Goal: Transaction & Acquisition: Book appointment/travel/reservation

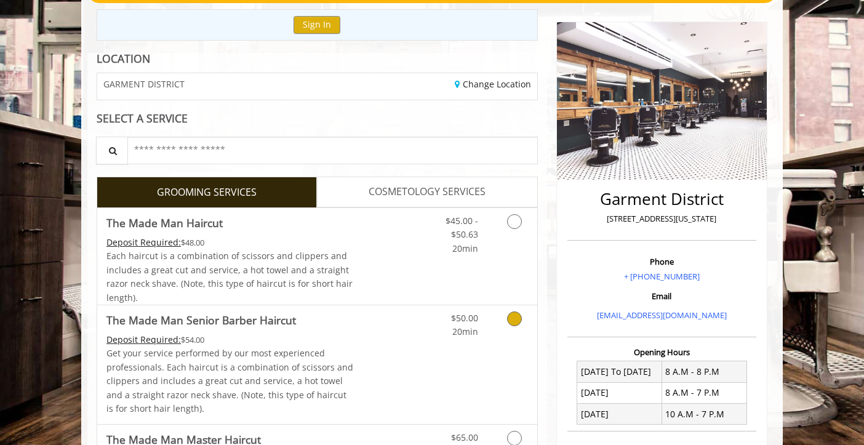
scroll to position [134, 0]
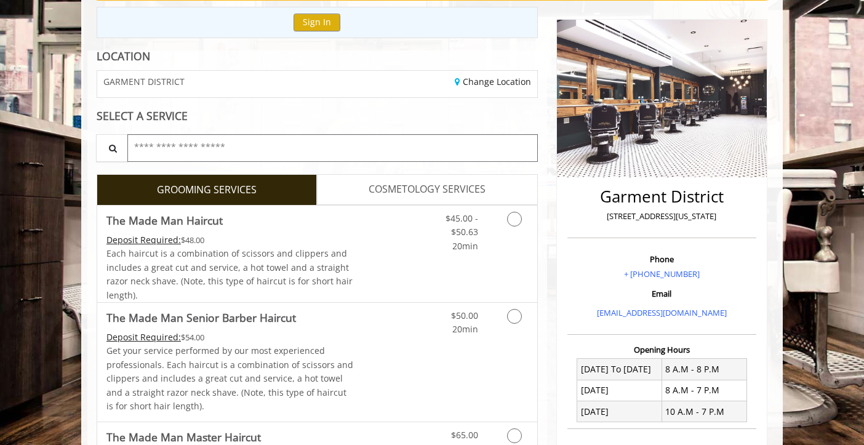
click at [228, 150] on input "text" at bounding box center [332, 148] width 411 height 28
click at [514, 219] on icon "Grooming services" at bounding box center [514, 219] width 15 height 15
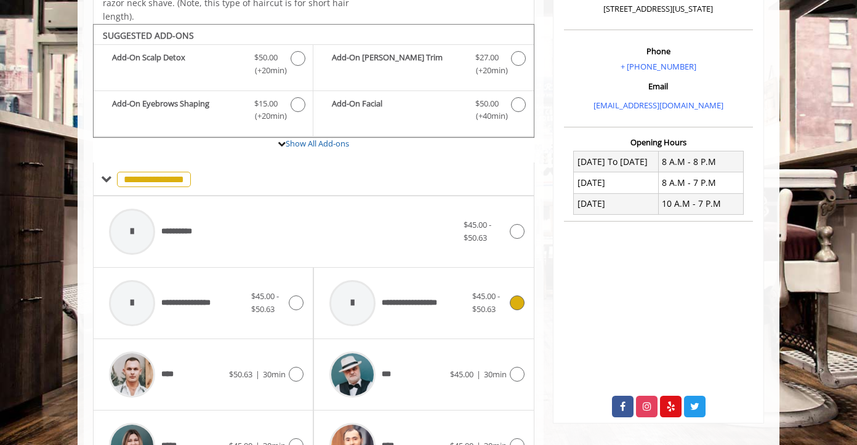
scroll to position [365, 0]
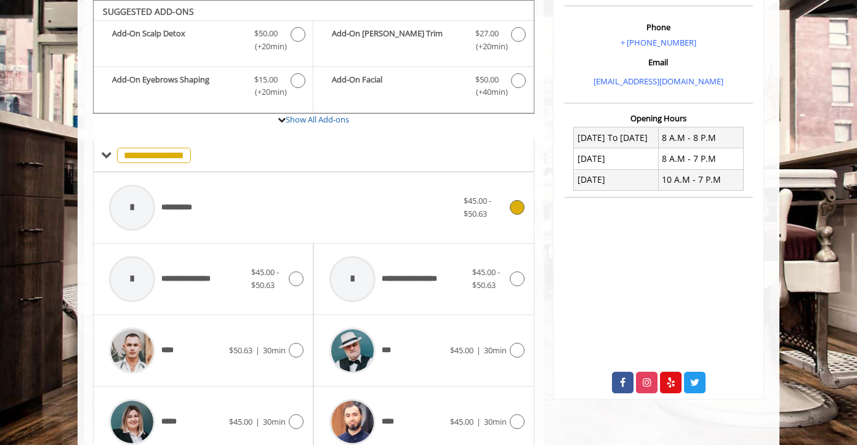
click at [515, 206] on icon at bounding box center [517, 207] width 15 height 15
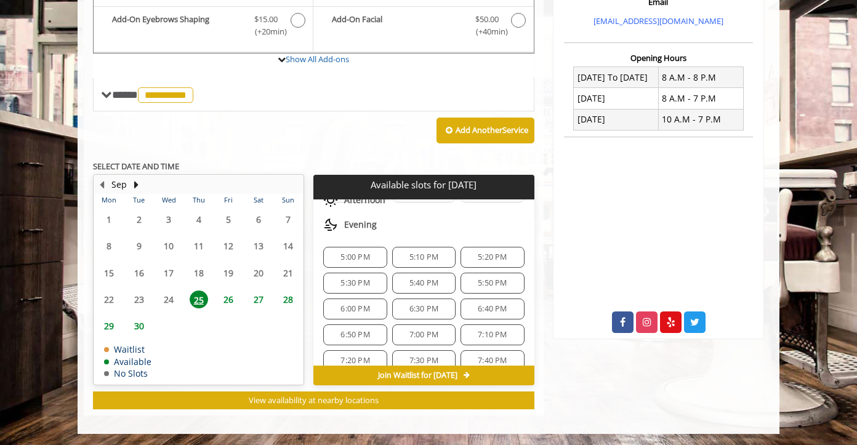
scroll to position [197, 0]
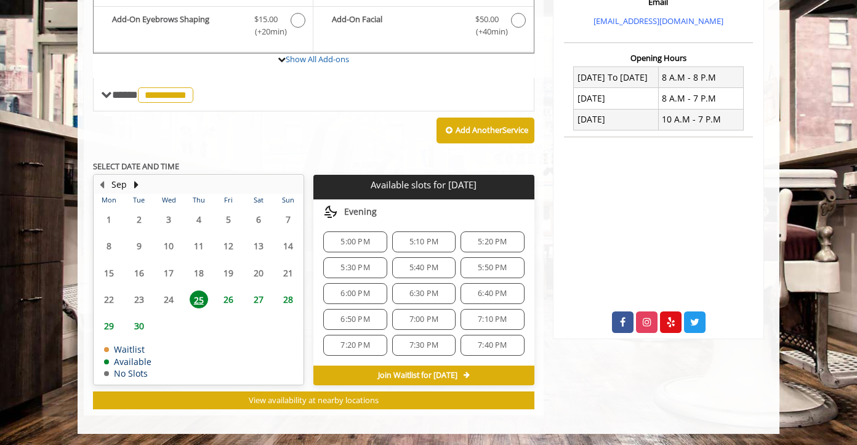
click at [228, 302] on span "26" at bounding box center [228, 300] width 18 height 18
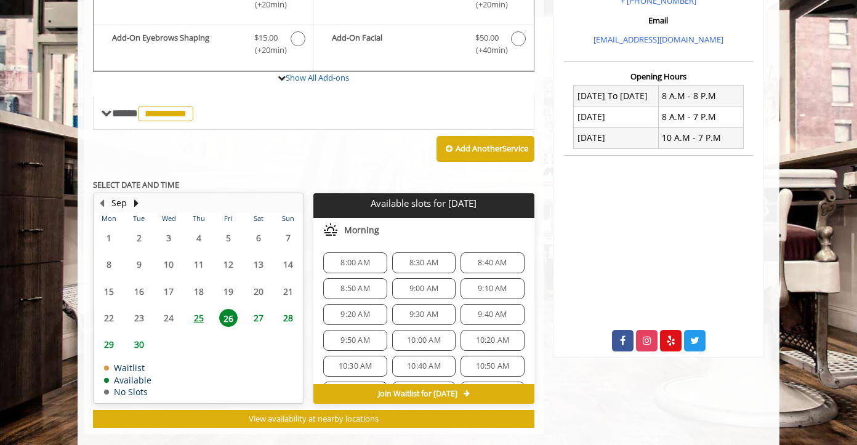
scroll to position [425, 0]
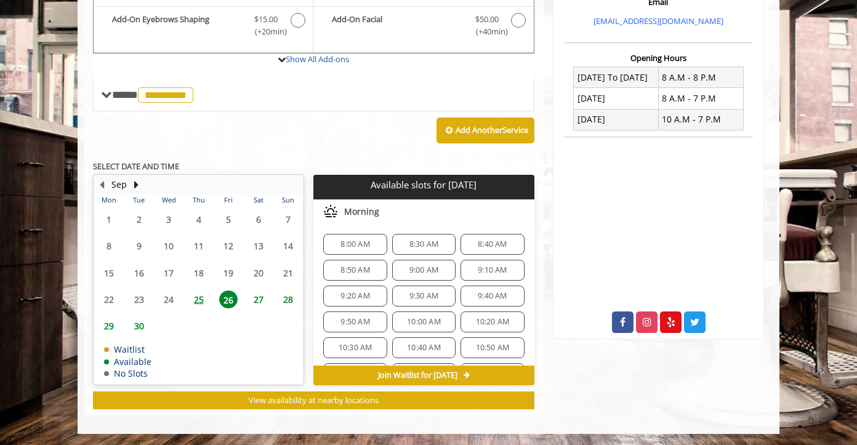
click at [416, 241] on span "8:30 AM" at bounding box center [423, 244] width 29 height 10
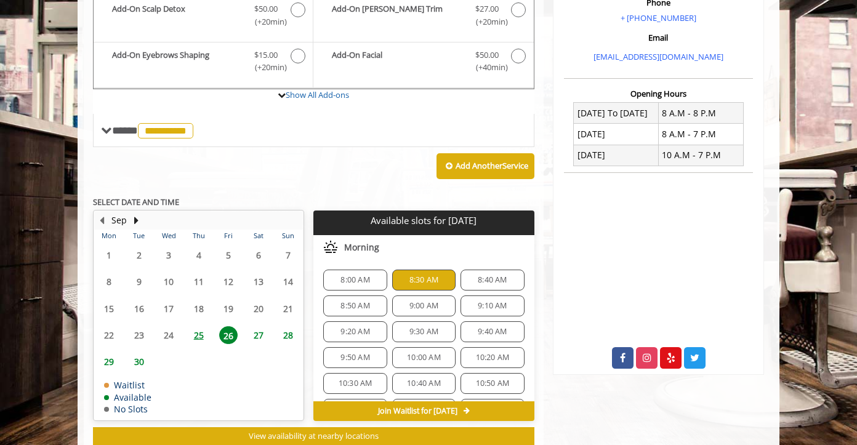
scroll to position [390, 0]
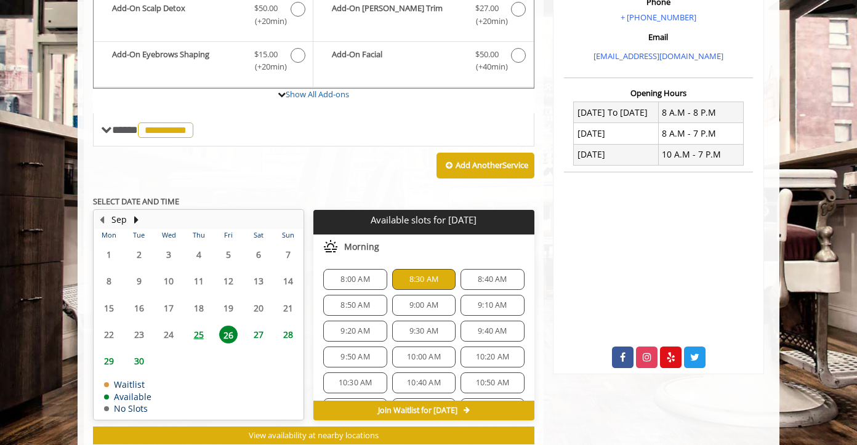
click at [419, 304] on span "9:00 AM" at bounding box center [423, 305] width 29 height 10
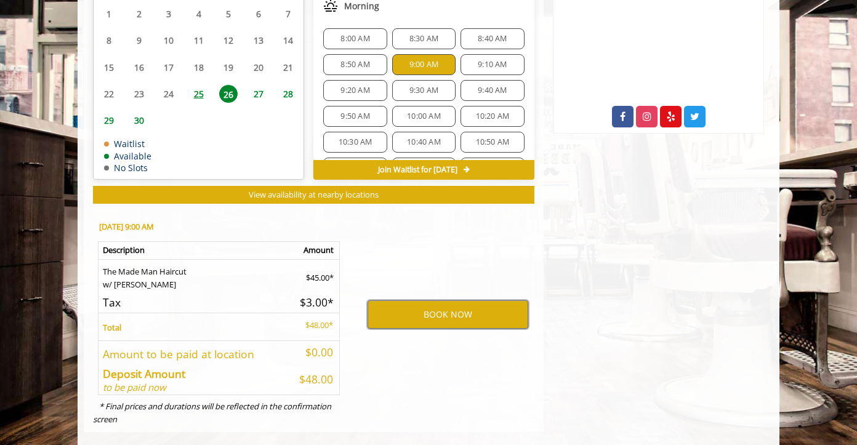
scroll to position [648, 0]
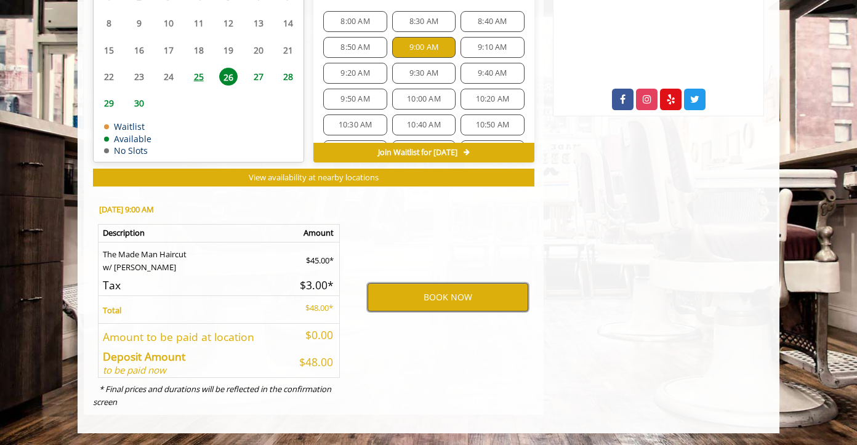
click at [465, 299] on button "BOOK NOW" at bounding box center [448, 297] width 161 height 28
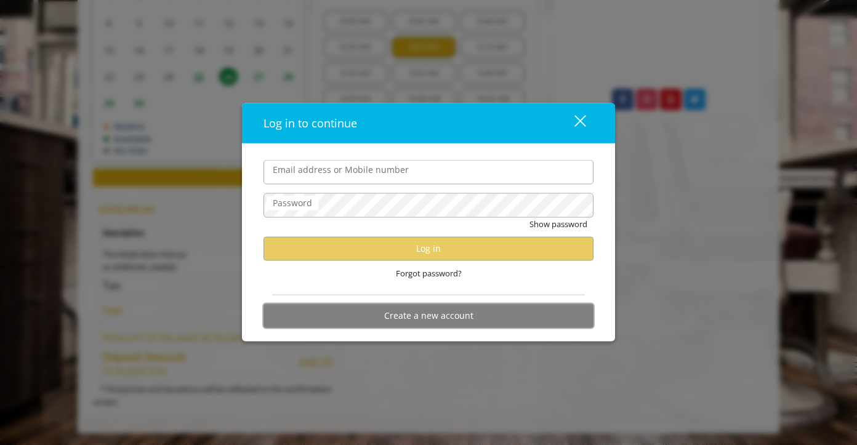
click at [457, 315] on button "Create a new account" at bounding box center [428, 316] width 330 height 24
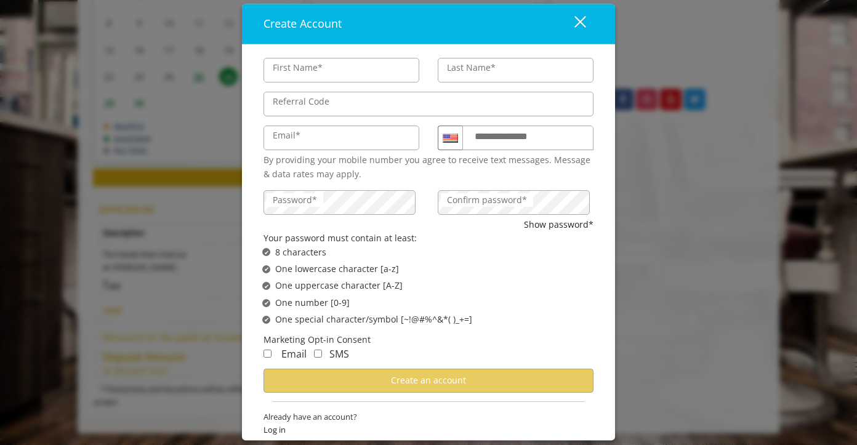
type input "******"
type input "**********"
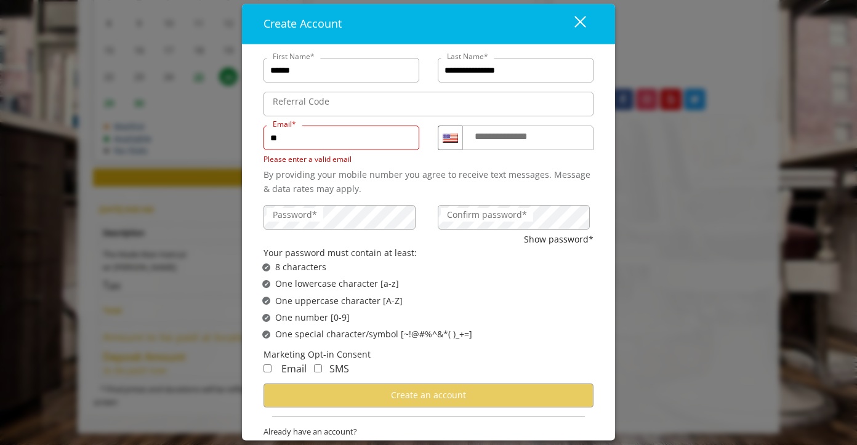
type input "*"
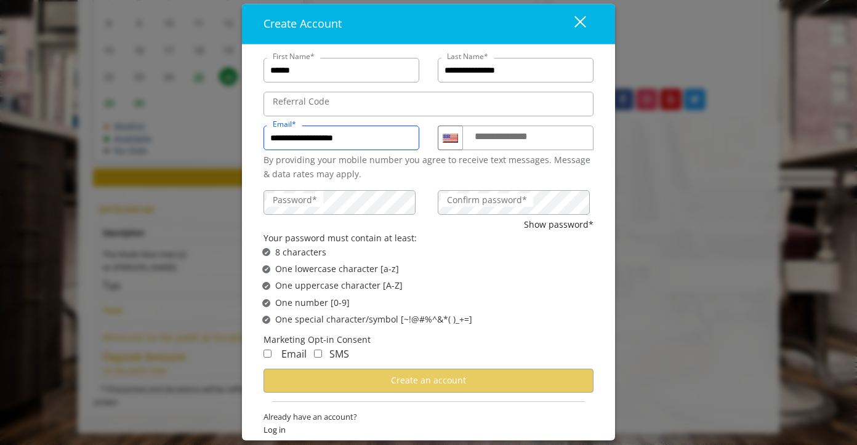
type input "**********"
click at [491, 138] on label "**********" at bounding box center [512, 137] width 89 height 16
click at [491, 138] on input "**********" at bounding box center [527, 138] width 131 height 25
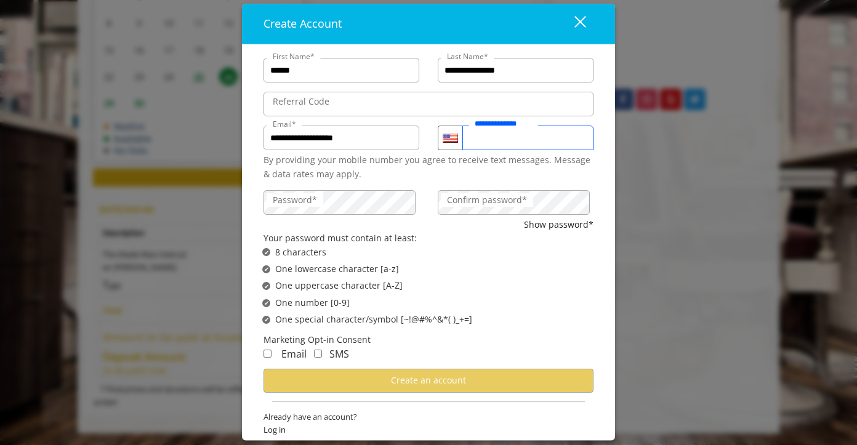
type input "**********"
click at [316, 200] on label "Password*" at bounding box center [295, 200] width 57 height 14
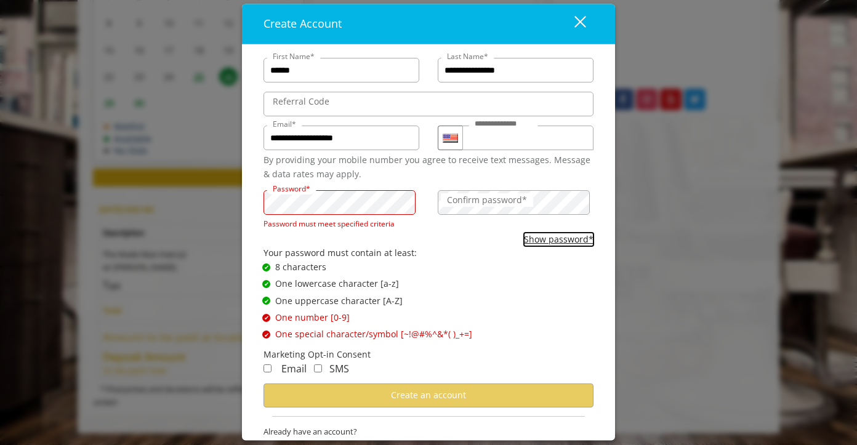
click at [534, 230] on form "**********" at bounding box center [428, 254] width 330 height 405
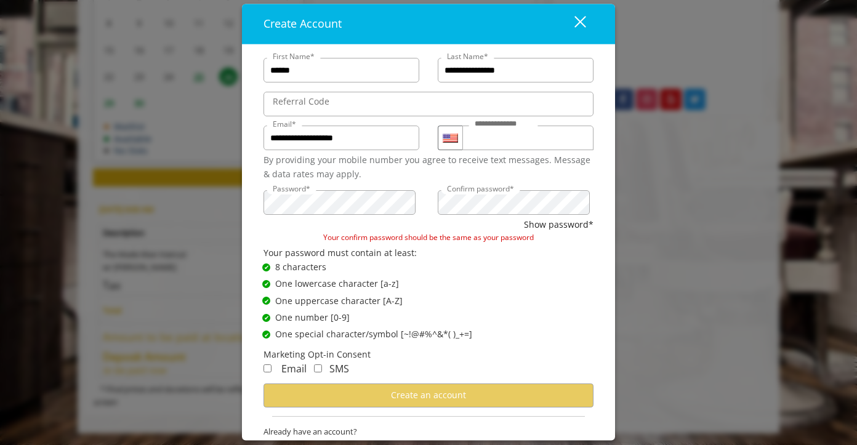
scroll to position [24, 0]
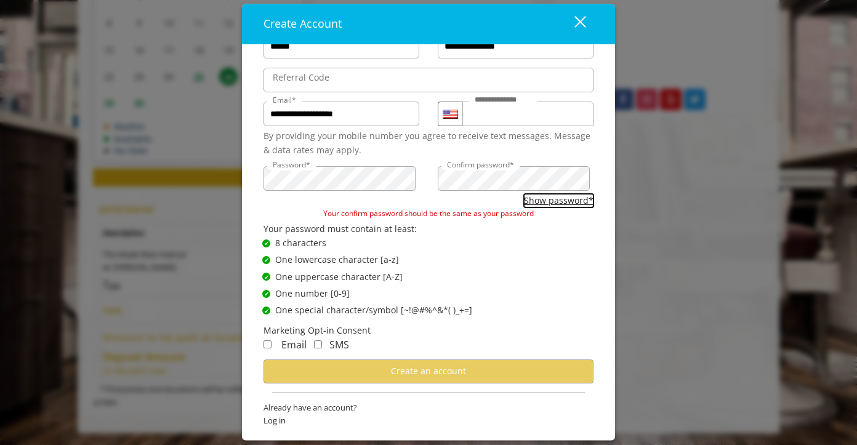
click at [550, 199] on button "Show password*" at bounding box center [559, 201] width 70 height 14
click at [423, 263] on div "✔ Password Satisfies One lowercase character [a-z]" at bounding box center [432, 261] width 340 height 14
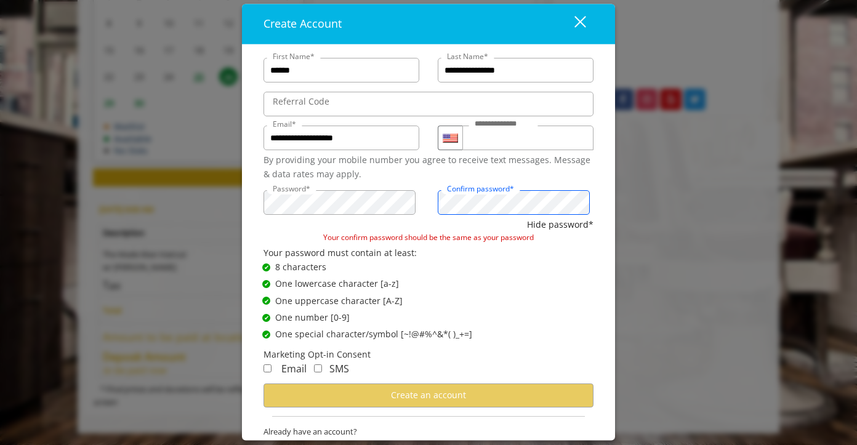
click at [424, 202] on div "Password* Confirm password*" at bounding box center [428, 201] width 348 height 34
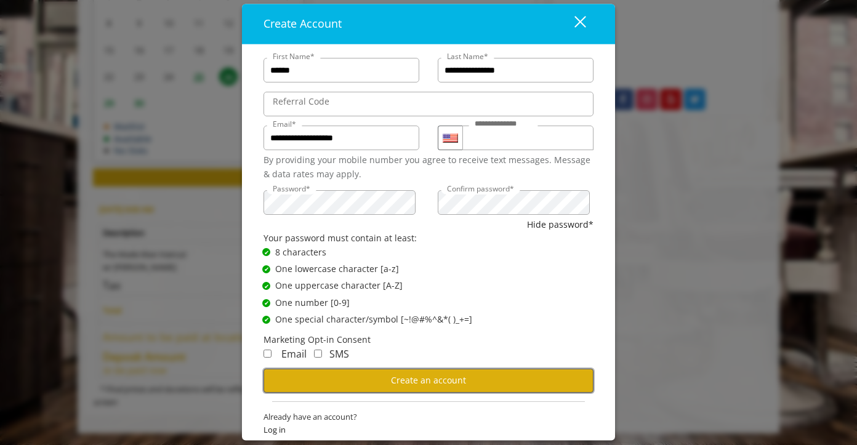
click at [391, 383] on span "Create an account" at bounding box center [428, 381] width 75 height 12
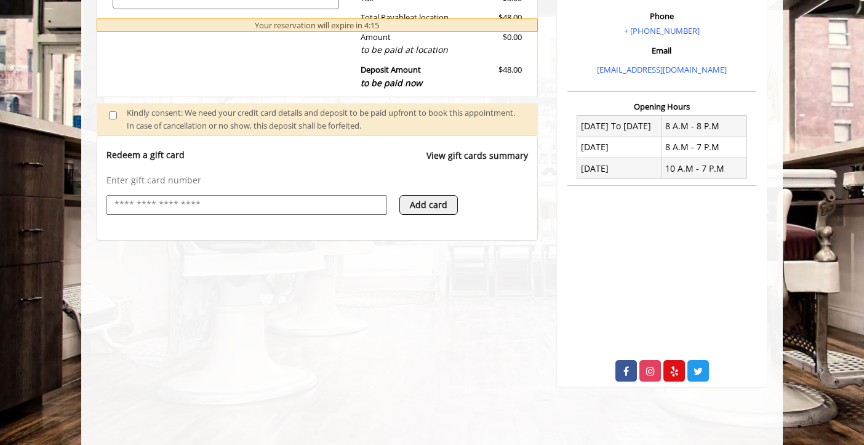
scroll to position [378, 0]
click at [432, 205] on button "Add card" at bounding box center [429, 204] width 58 height 20
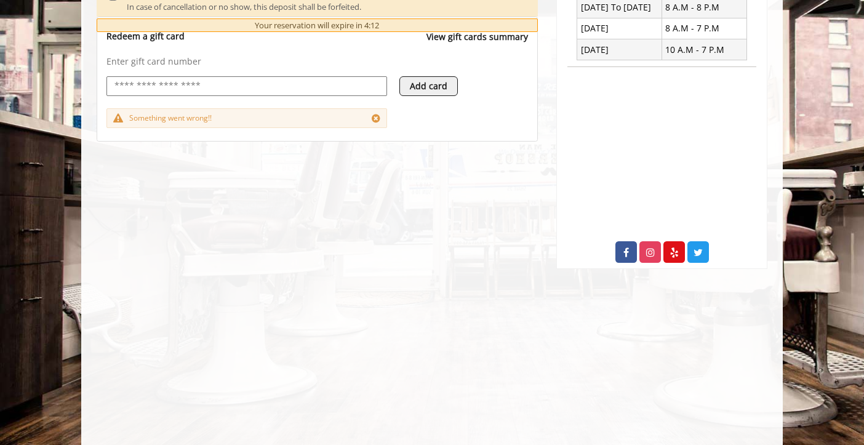
scroll to position [498, 0]
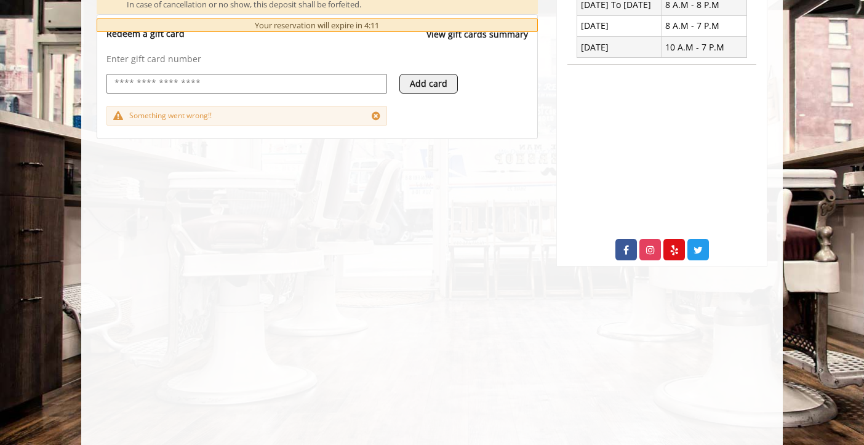
click at [377, 114] on icon at bounding box center [376, 116] width 9 height 10
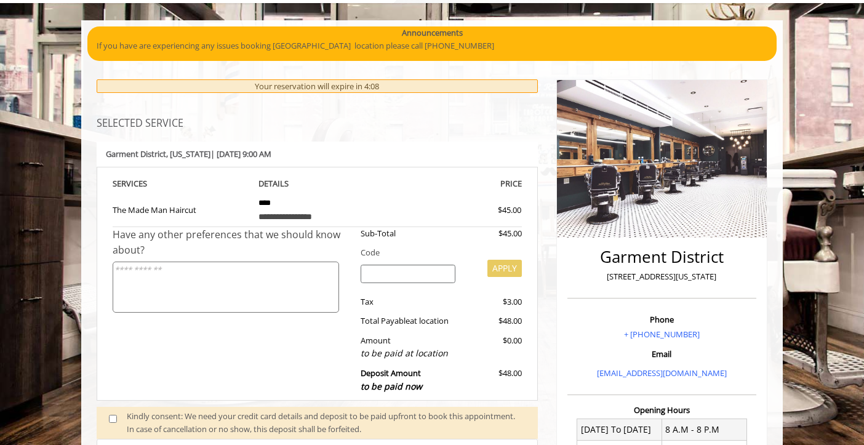
scroll to position [0, 0]
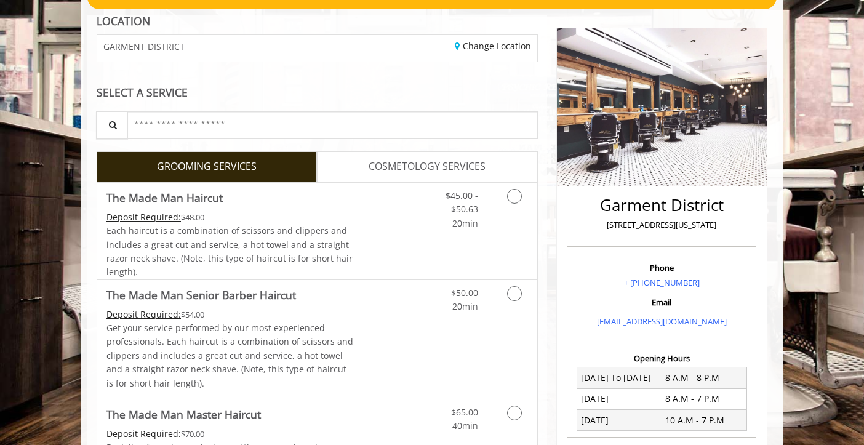
scroll to position [136, 0]
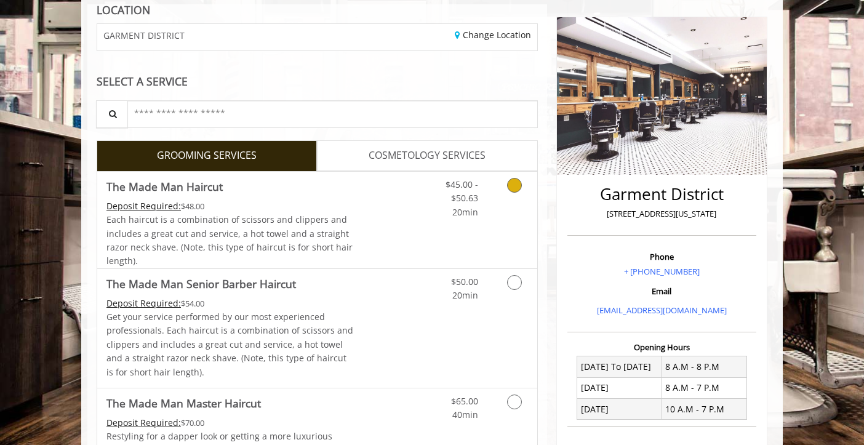
click at [515, 183] on icon "Grooming services" at bounding box center [514, 185] width 15 height 15
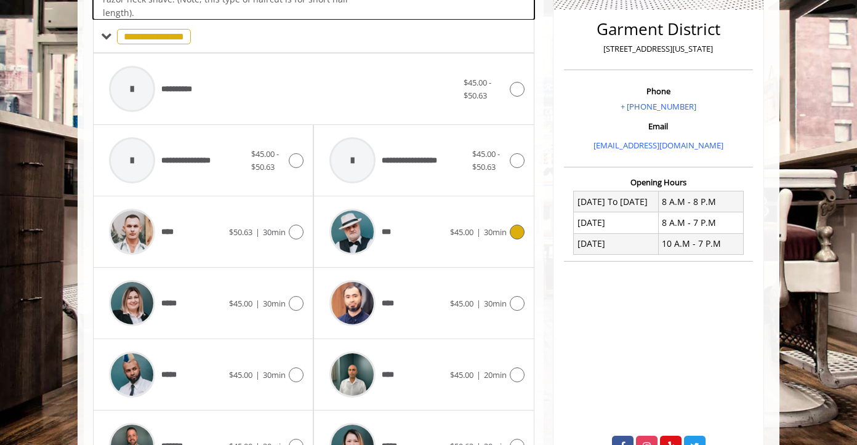
scroll to position [321, 0]
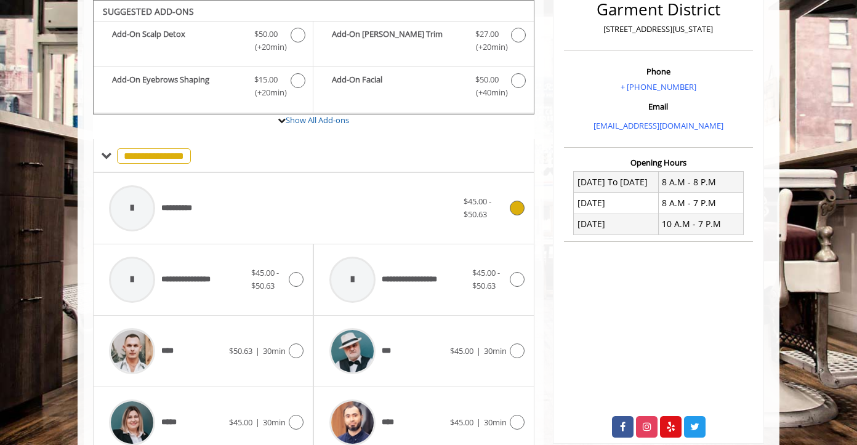
click at [519, 206] on icon at bounding box center [517, 208] width 15 height 15
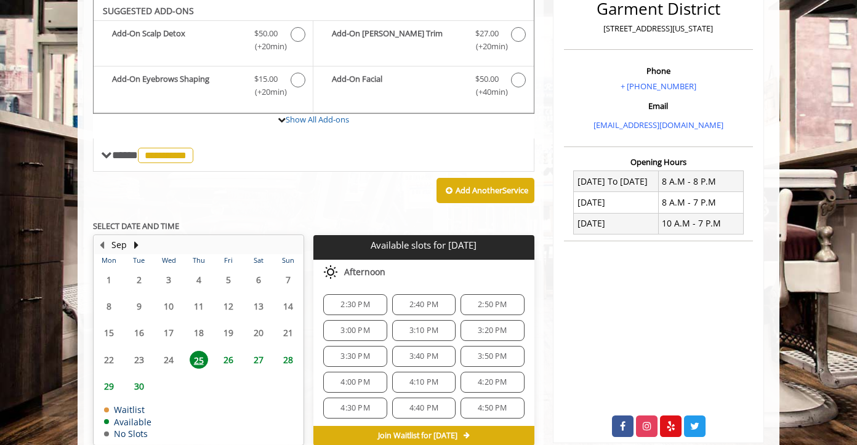
click at [227, 359] on span "26" at bounding box center [228, 360] width 18 height 18
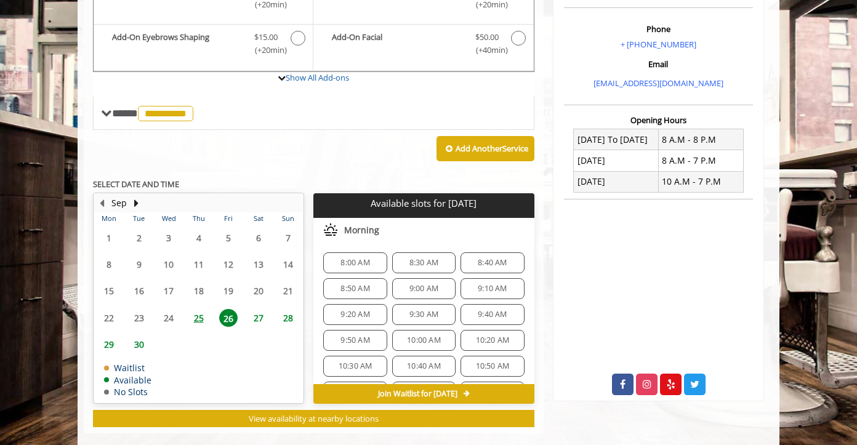
click at [425, 288] on span "9:00 AM" at bounding box center [423, 289] width 29 height 10
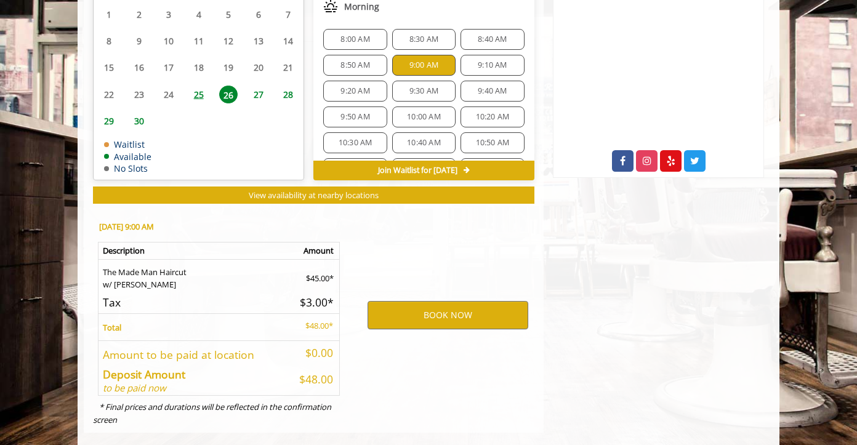
scroll to position [605, 0]
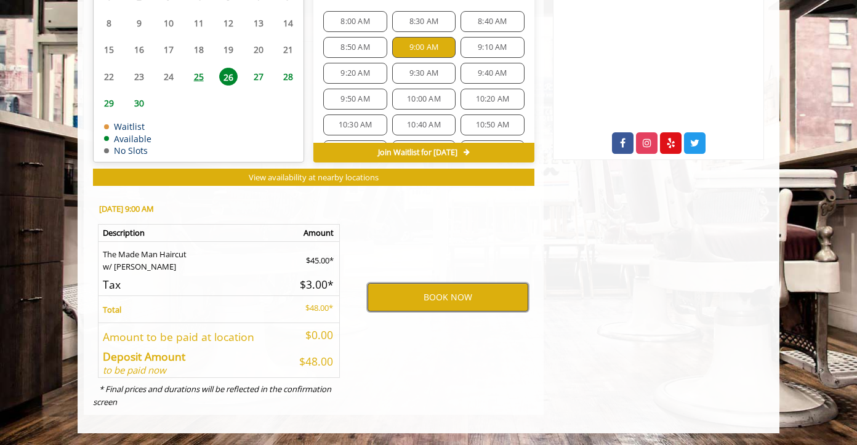
click at [452, 299] on button "BOOK NOW" at bounding box center [448, 297] width 161 height 28
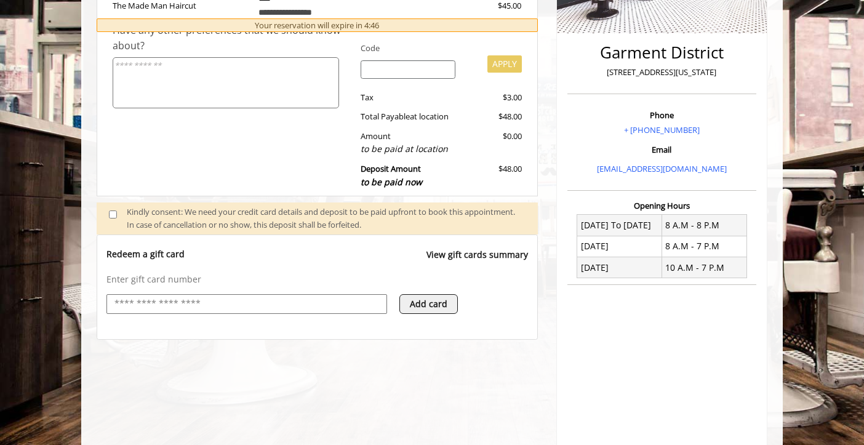
scroll to position [276, 0]
click at [363, 222] on div "Kindly consent: We need your credit card details and deposit to be paid upfront…" at bounding box center [326, 220] width 399 height 26
click at [223, 305] on input "text" at bounding box center [246, 305] width 267 height 15
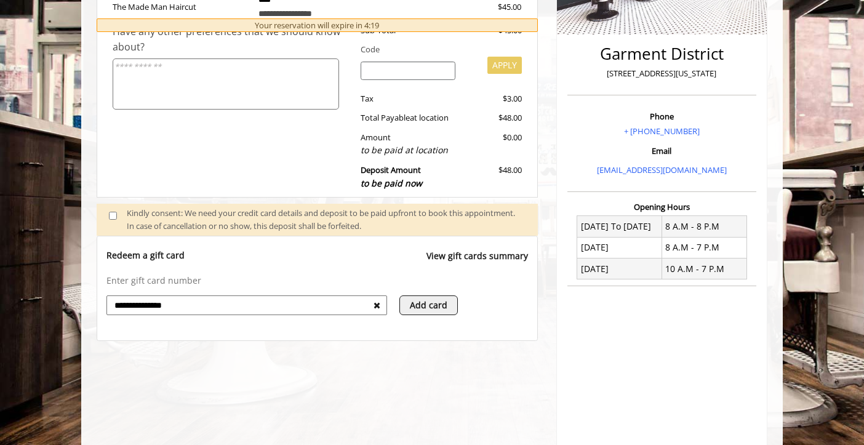
type input "**********"
click at [432, 303] on button "Add card" at bounding box center [429, 306] width 58 height 20
click at [297, 305] on input "**********" at bounding box center [243, 305] width 260 height 15
click at [372, 336] on icon at bounding box center [376, 337] width 9 height 10
click at [374, 307] on icon at bounding box center [377, 305] width 7 height 9
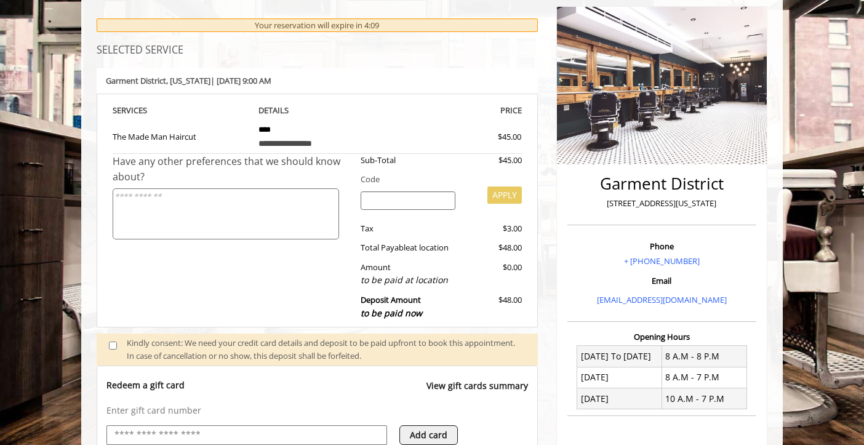
scroll to position [142, 0]
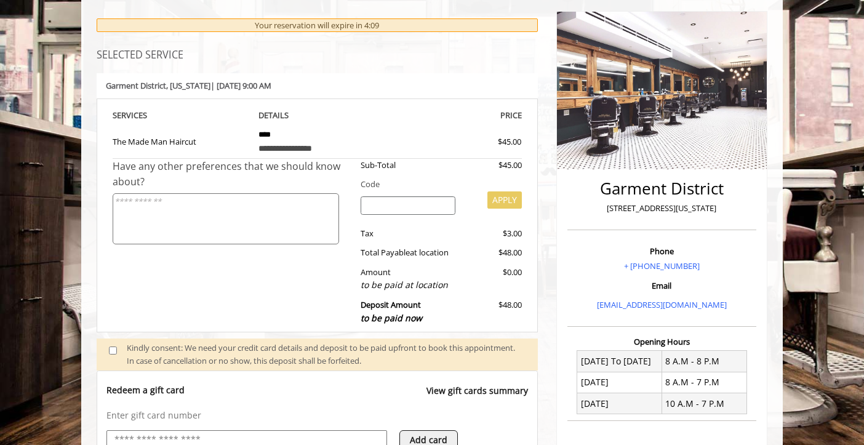
click at [211, 203] on textarea at bounding box center [226, 218] width 227 height 51
type textarea "**********"
click at [203, 297] on div "**********" at bounding box center [232, 245] width 239 height 172
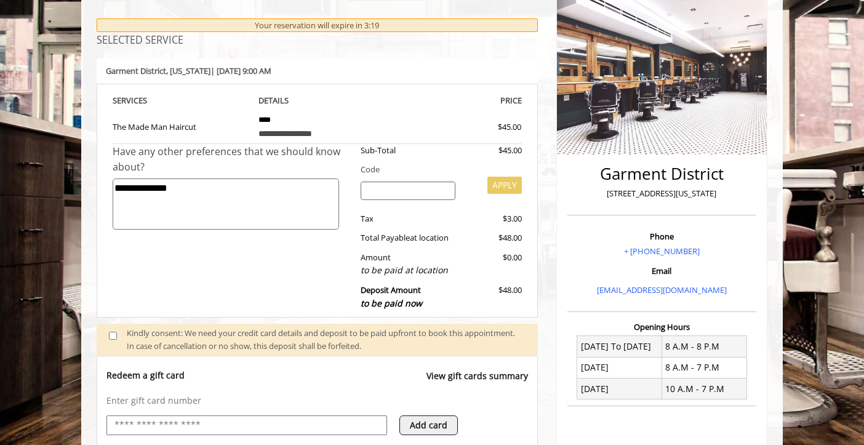
scroll to position [166, 0]
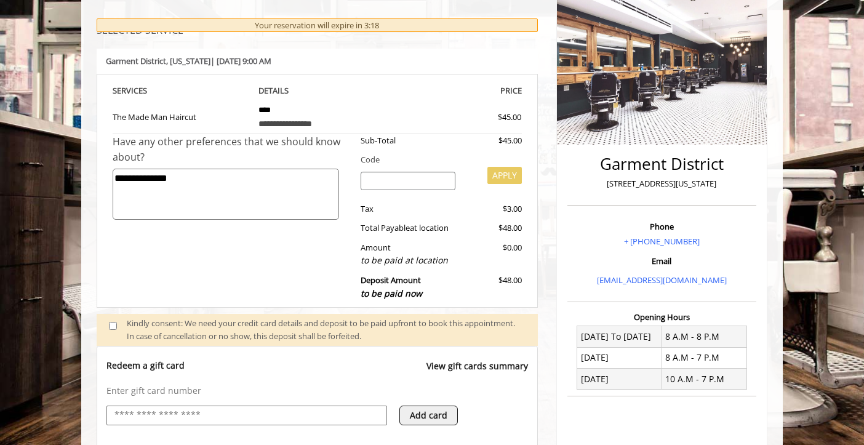
click at [214, 246] on div "**********" at bounding box center [232, 220] width 239 height 172
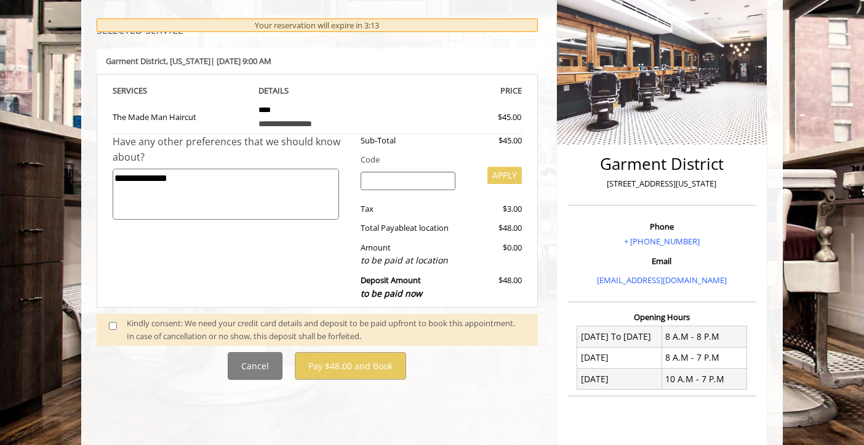
click at [118, 326] on span at bounding box center [118, 330] width 36 height 26
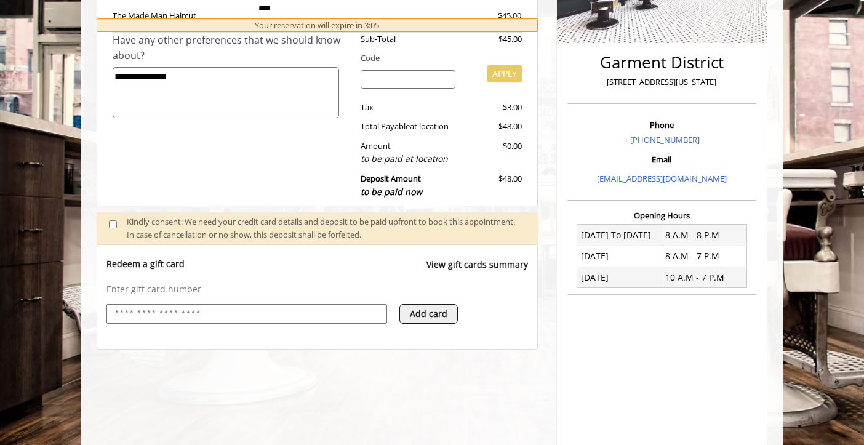
scroll to position [189, 0]
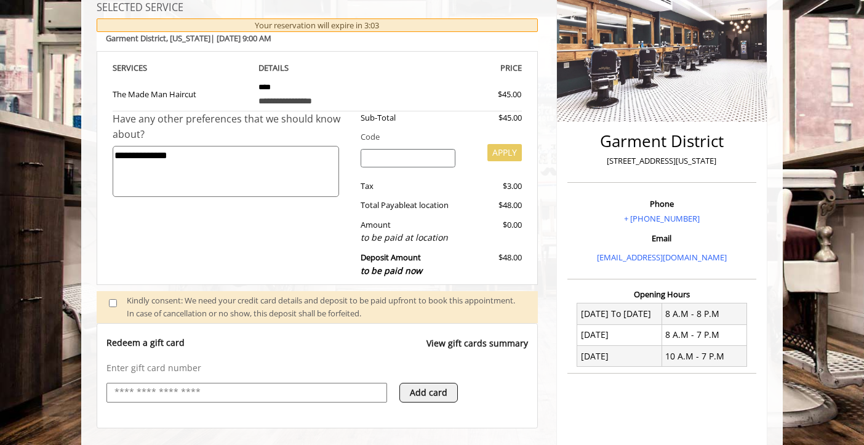
click at [415, 263] on div "Deposit Amount to be paid now" at bounding box center [409, 264] width 114 height 26
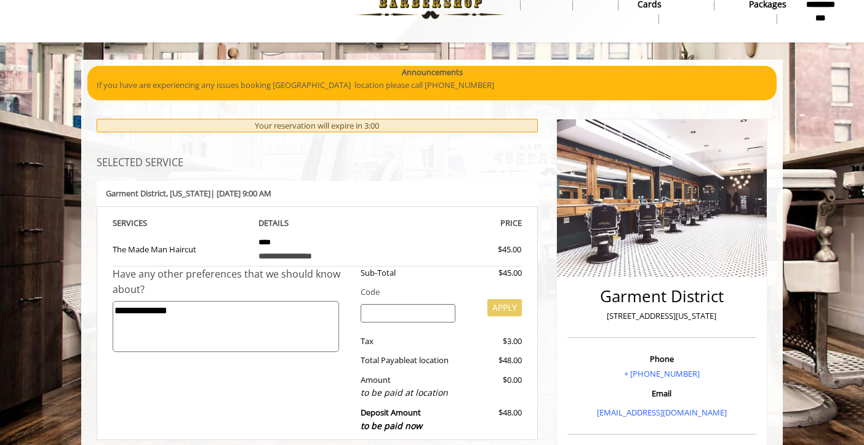
scroll to position [0, 0]
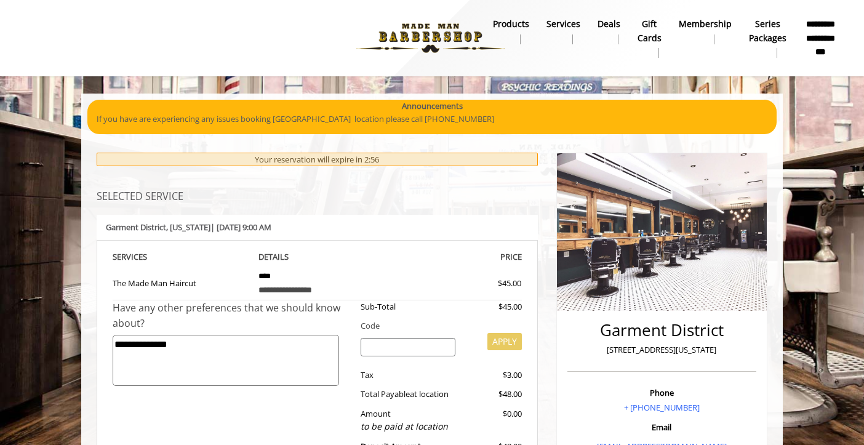
click at [830, 33] on b "**********" at bounding box center [821, 37] width 34 height 41
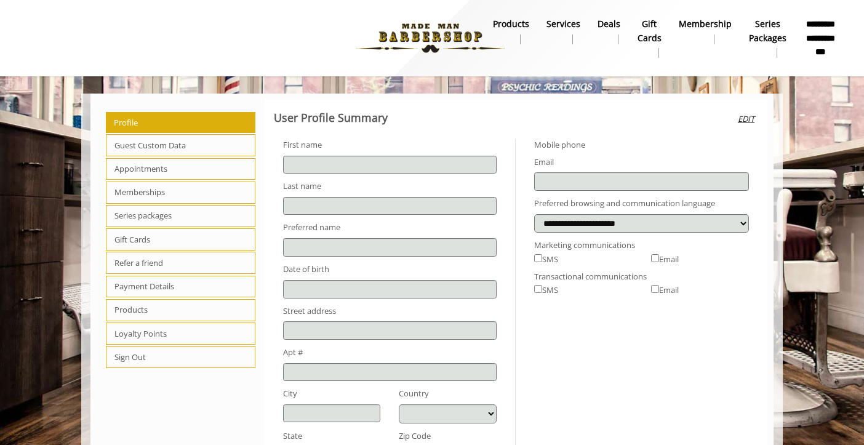
type input "******"
type input "**********"
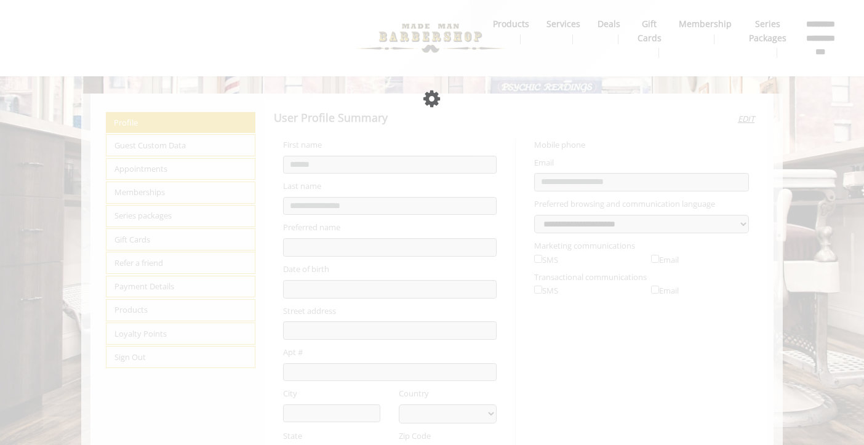
select select "***"
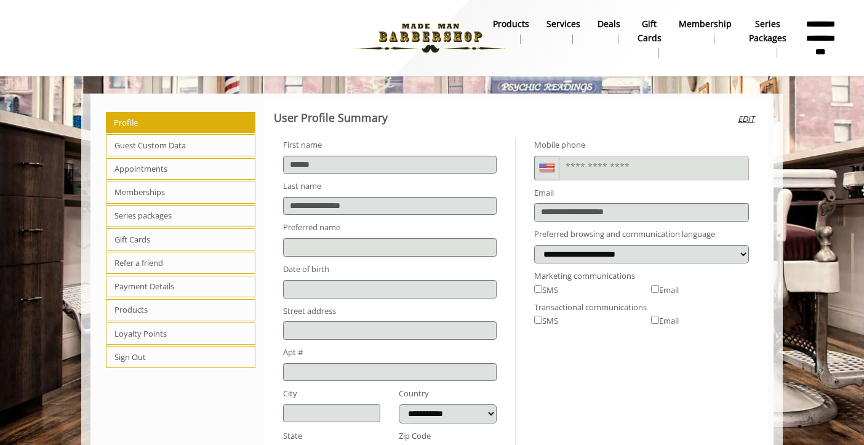
click at [136, 167] on span "Appointments" at bounding box center [181, 169] width 150 height 22
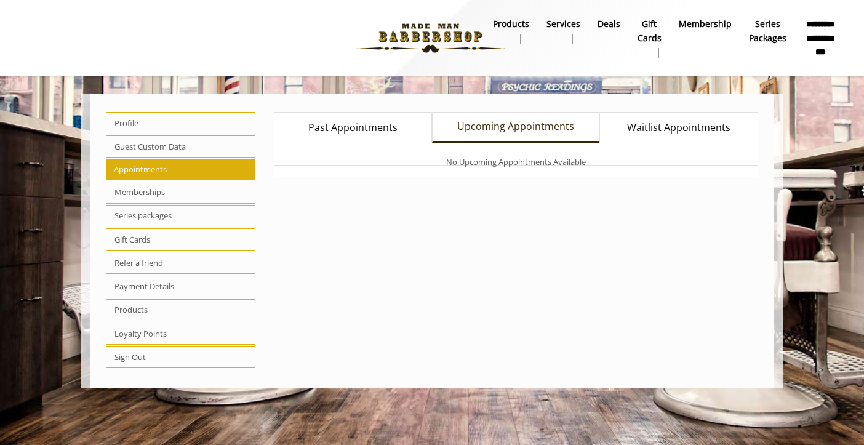
click at [137, 284] on span "Payment Details" at bounding box center [181, 287] width 150 height 22
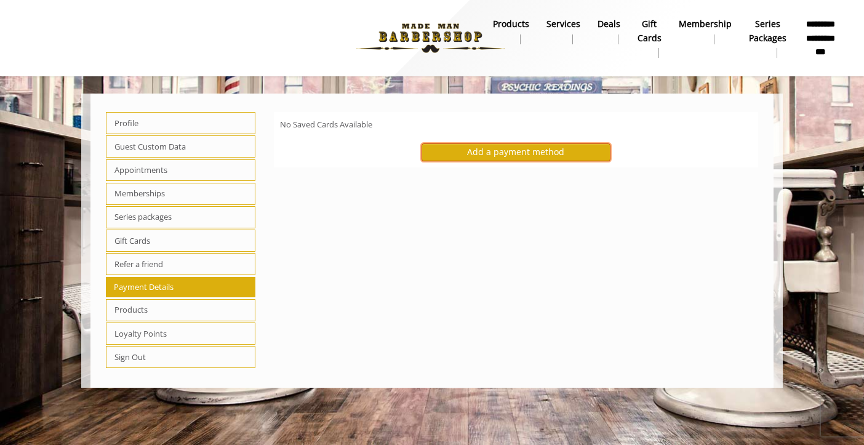
click at [499, 158] on div "Add a payment method" at bounding box center [516, 152] width 189 height 18
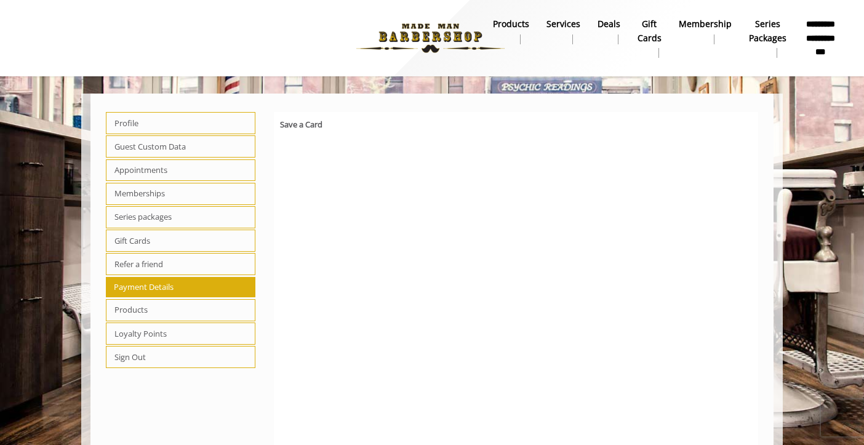
click at [174, 169] on span "Appointments" at bounding box center [181, 170] width 150 height 22
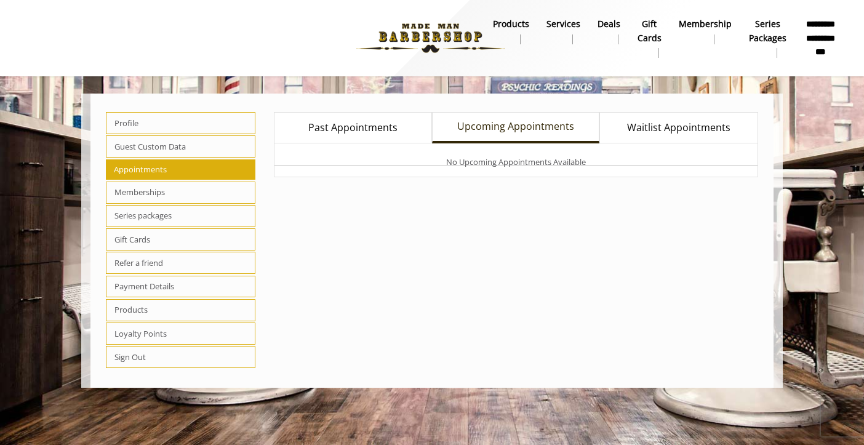
click at [571, 25] on b "Services" at bounding box center [564, 24] width 34 height 14
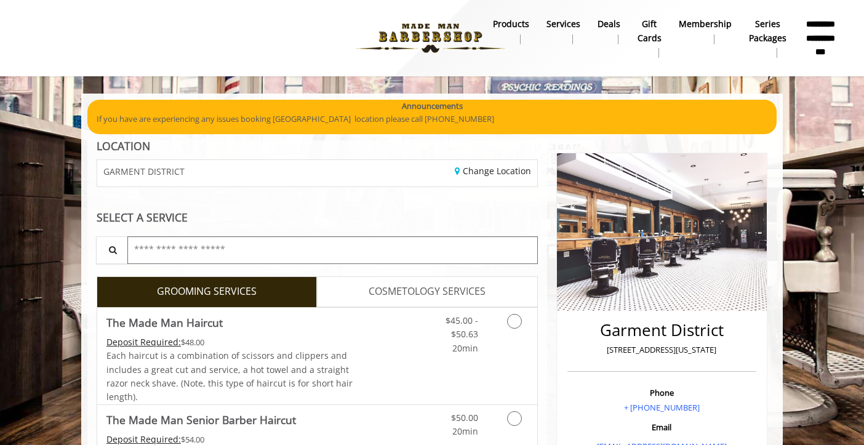
click at [287, 249] on input "text" at bounding box center [332, 250] width 411 height 28
click at [510, 321] on icon "Grooming services" at bounding box center [514, 321] width 15 height 15
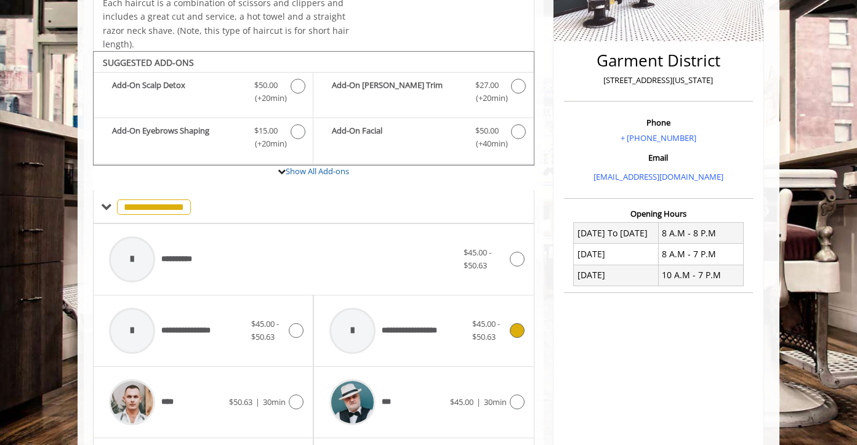
scroll to position [321, 0]
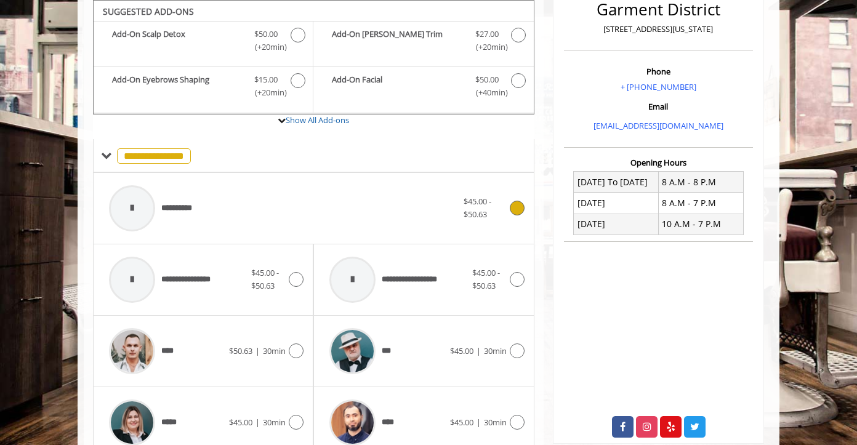
click at [518, 208] on icon at bounding box center [517, 208] width 15 height 15
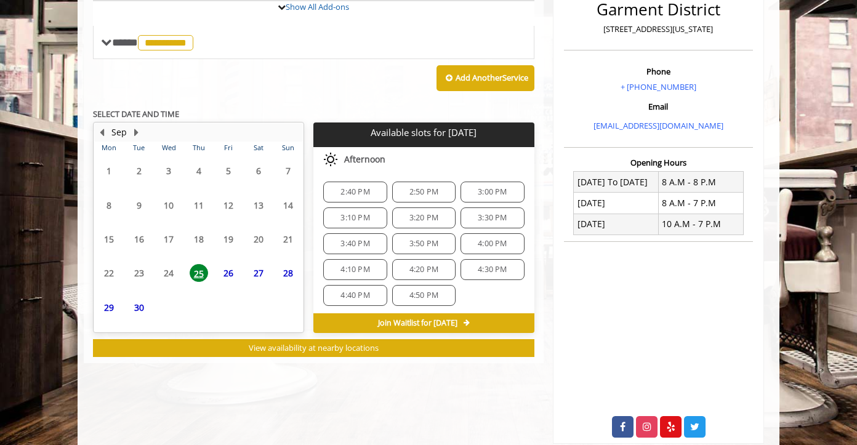
scroll to position [382, 0]
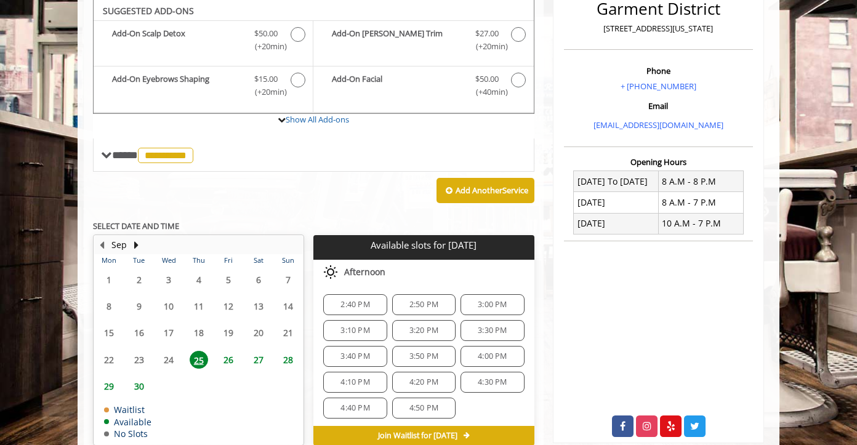
click at [227, 359] on span "26" at bounding box center [228, 360] width 18 height 18
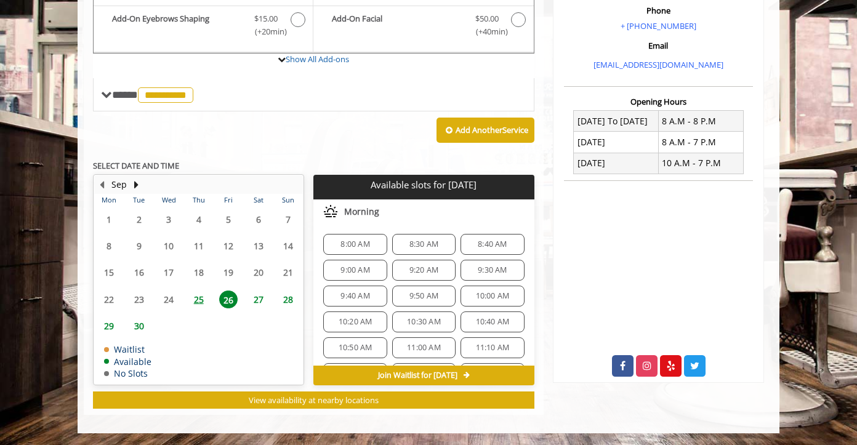
click at [352, 265] on span "9:00 AM" at bounding box center [354, 270] width 29 height 10
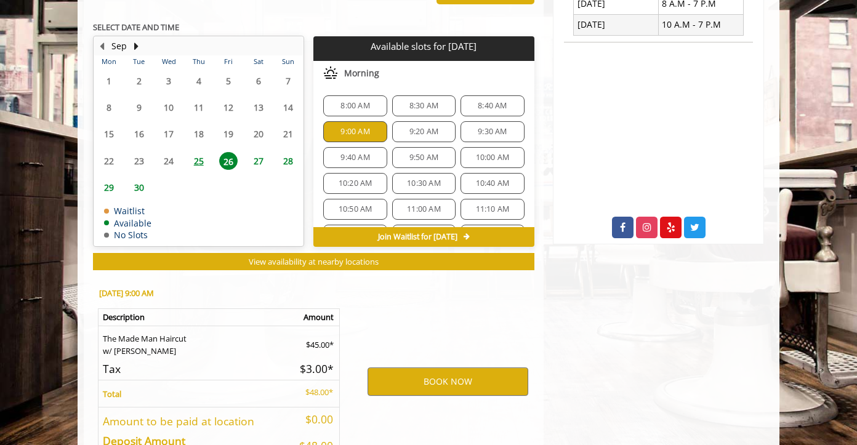
scroll to position [605, 0]
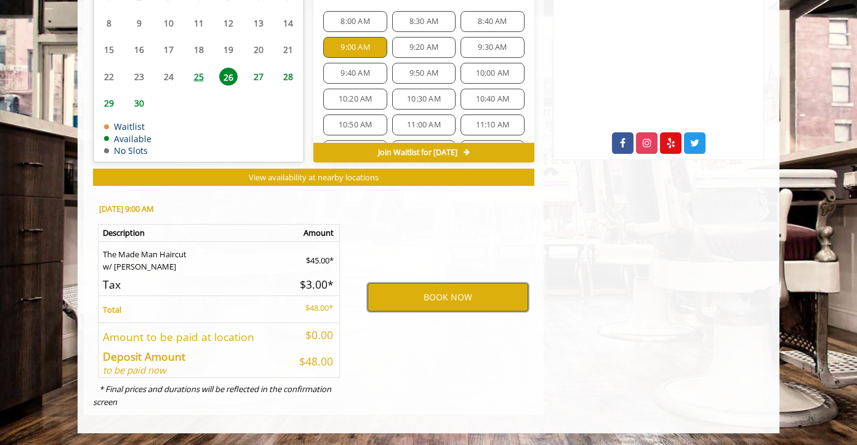
click at [443, 294] on button "BOOK NOW" at bounding box center [448, 297] width 161 height 28
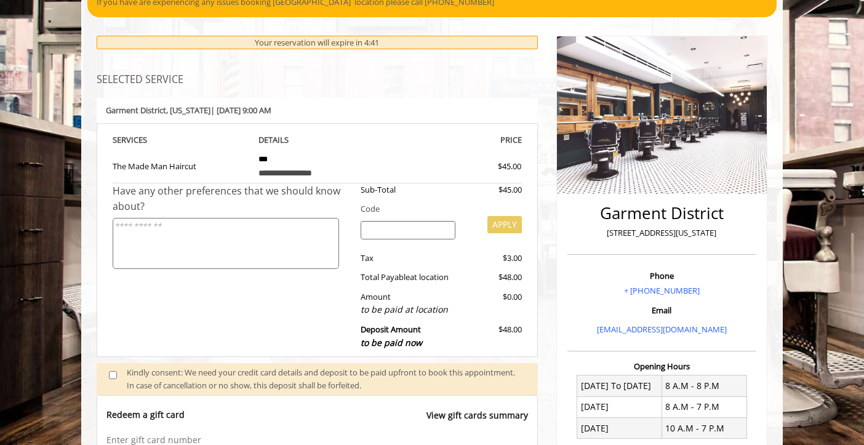
scroll to position [0, 0]
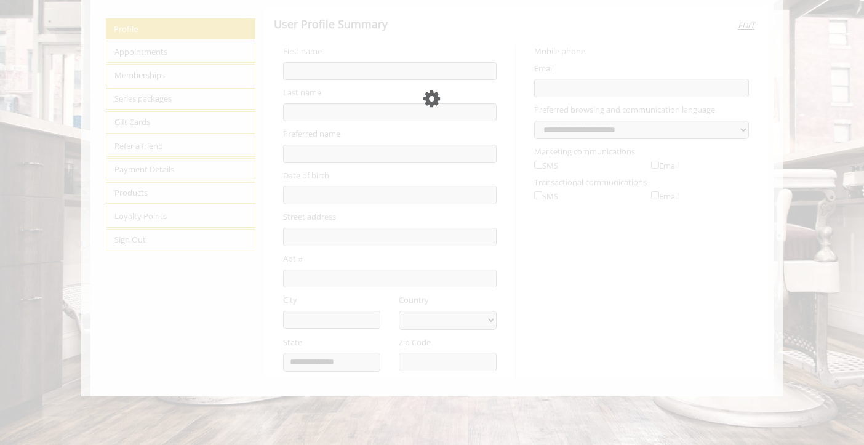
type input "******"
type input "**********"
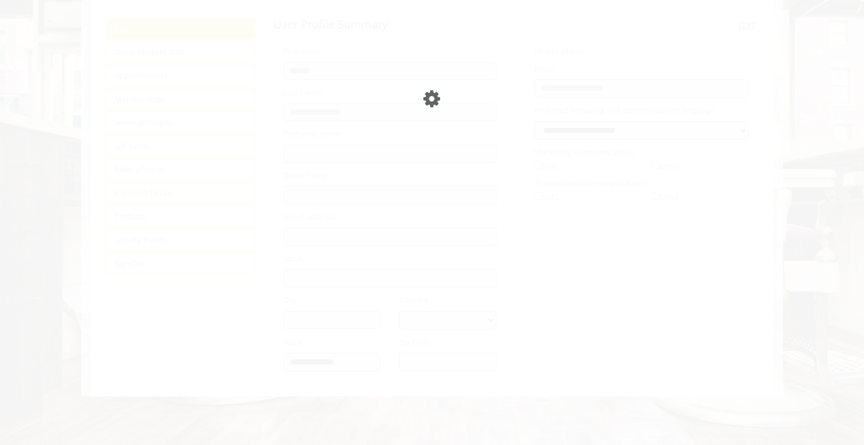
select select "***"
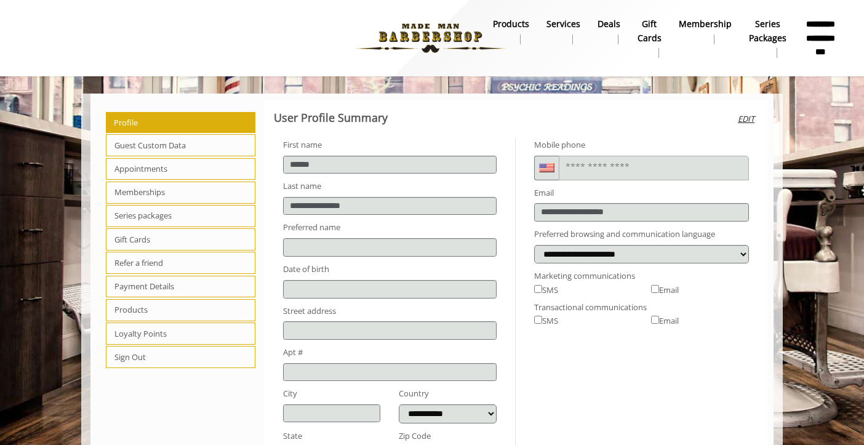
click at [567, 25] on b "Services" at bounding box center [564, 24] width 34 height 14
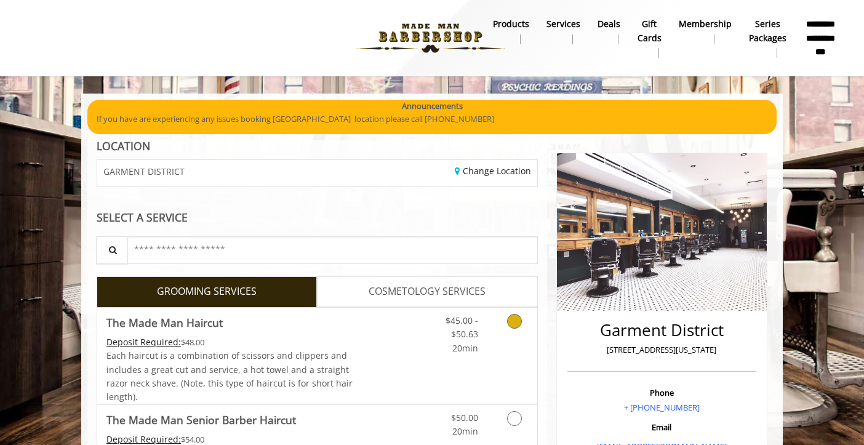
click at [518, 318] on icon "Grooming services" at bounding box center [514, 321] width 15 height 15
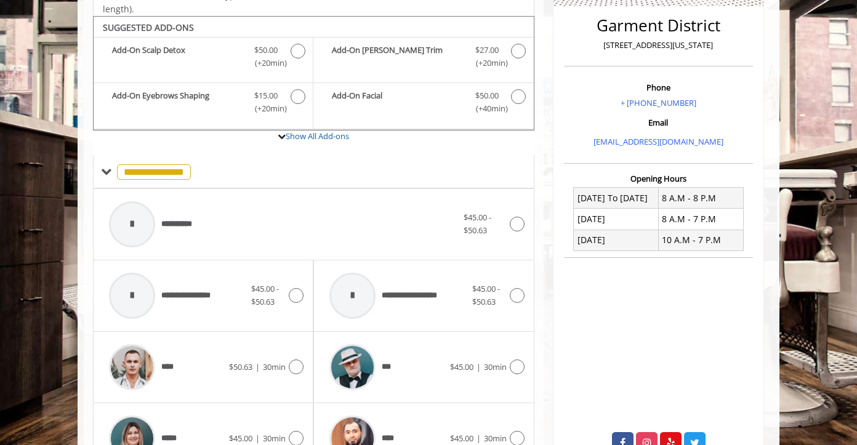
scroll to position [321, 0]
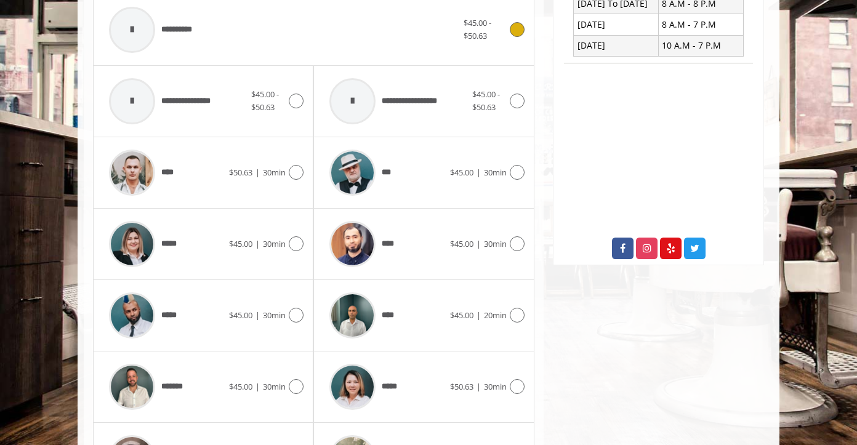
click at [518, 26] on icon at bounding box center [517, 29] width 15 height 15
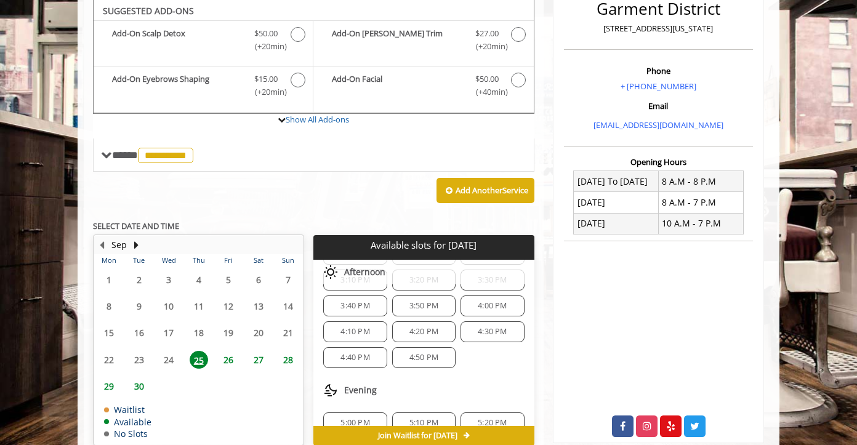
scroll to position [52, 0]
click at [233, 356] on span "26" at bounding box center [228, 360] width 18 height 18
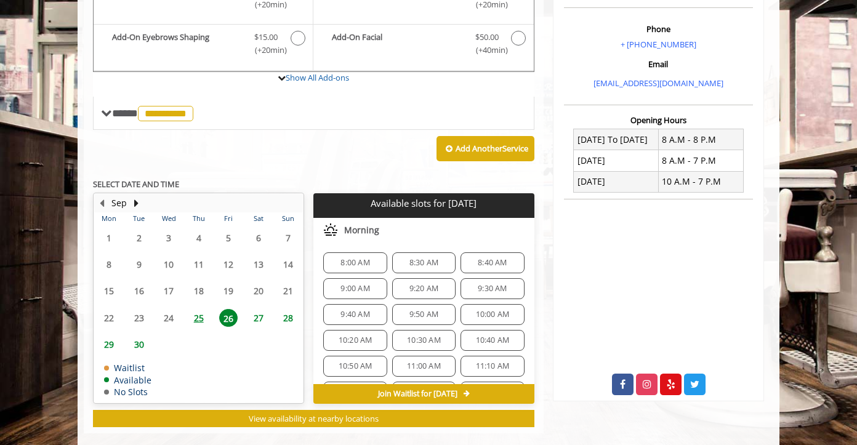
scroll to position [382, 0]
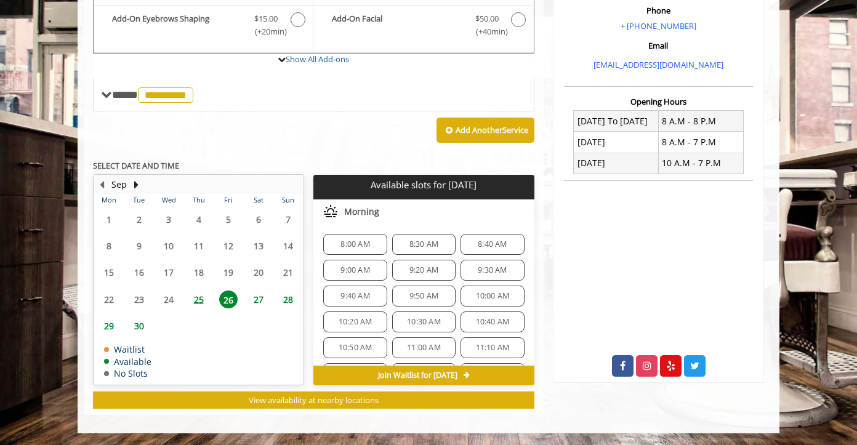
click at [353, 273] on span "9:00 AM" at bounding box center [354, 270] width 29 height 10
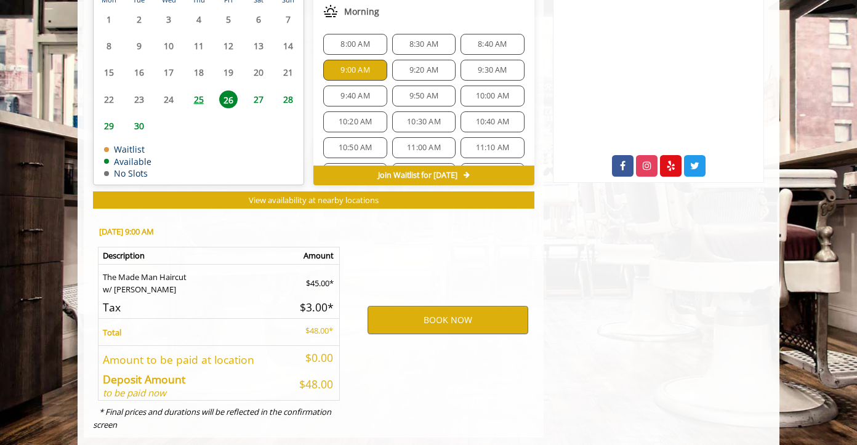
scroll to position [605, 0]
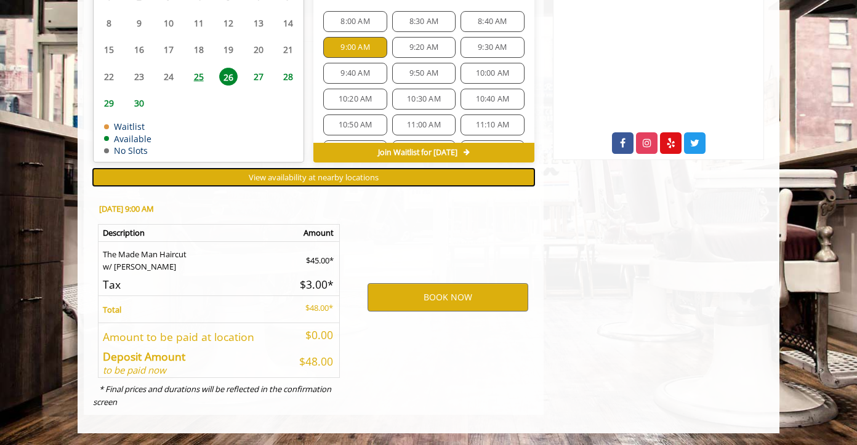
click at [351, 178] on span "View availability at nearby locations" at bounding box center [314, 177] width 130 height 11
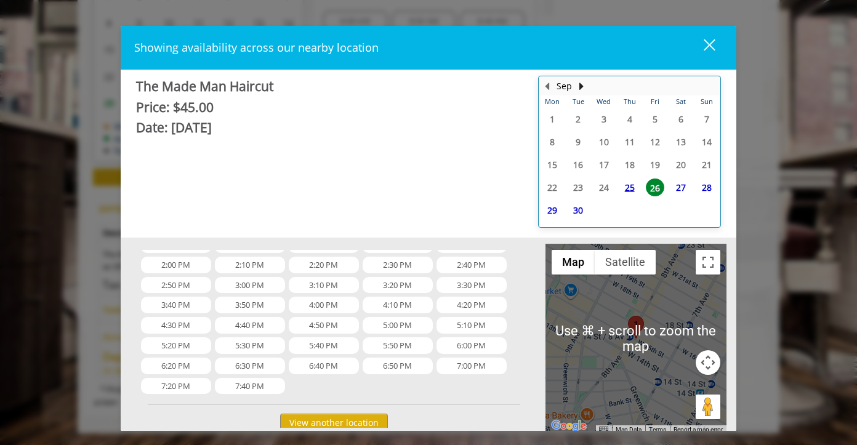
scroll to position [193, 0]
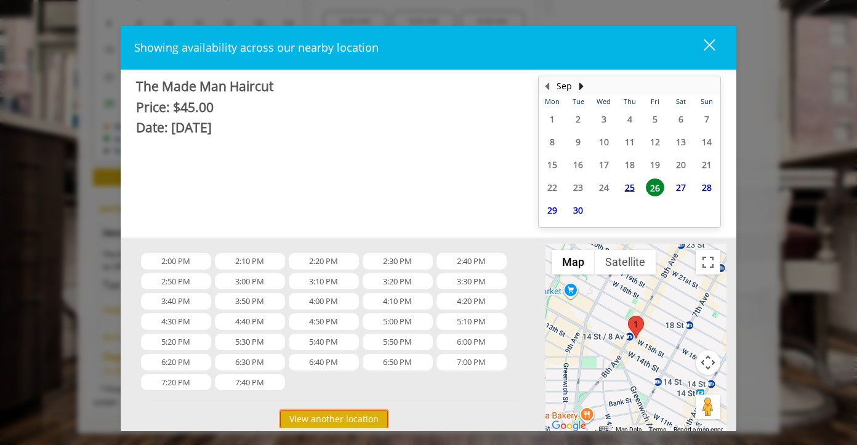
click at [322, 421] on button "View another location" at bounding box center [334, 419] width 108 height 18
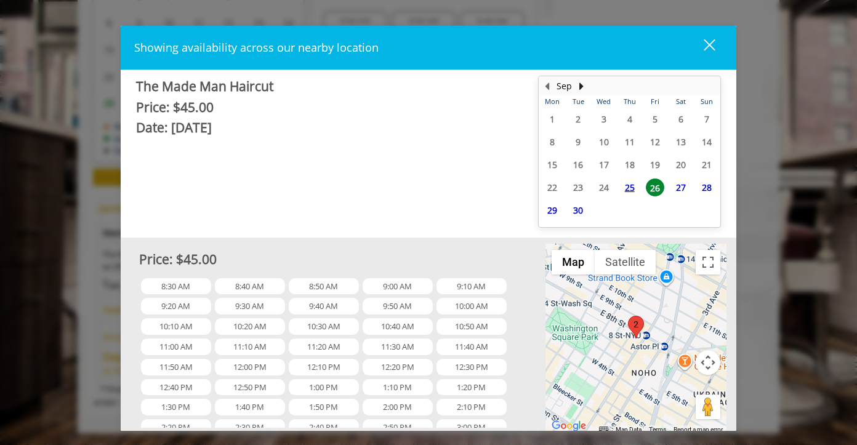
scroll to position [401, 0]
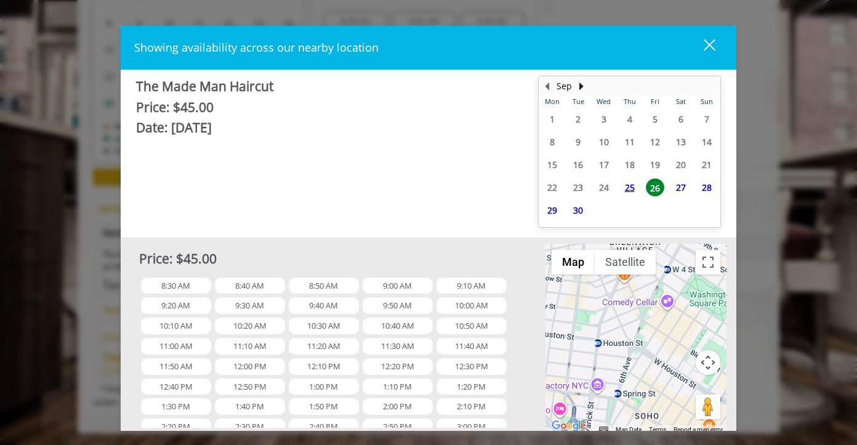
drag, startPoint x: 572, startPoint y: 332, endPoint x: 715, endPoint y: 296, distance: 147.2
click at [712, 296] on div at bounding box center [635, 339] width 181 height 190
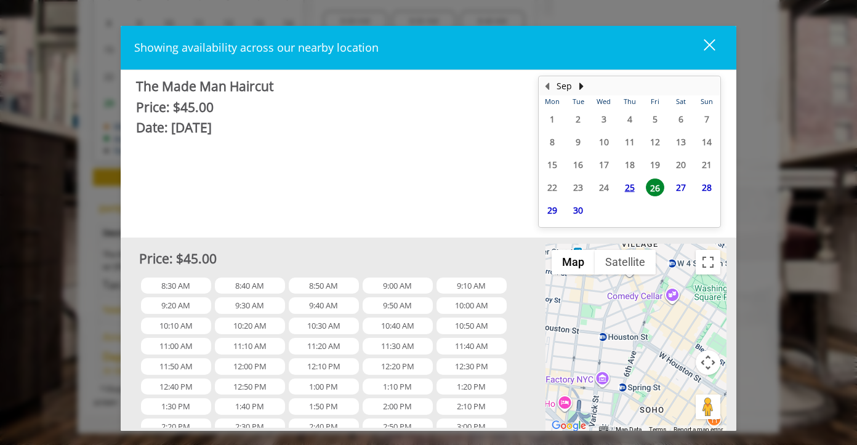
click at [619, 332] on div at bounding box center [635, 339] width 181 height 190
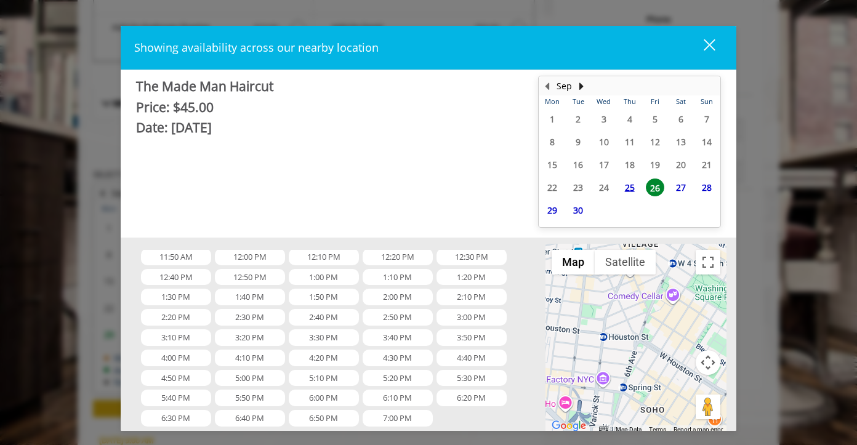
scroll to position [547, 0]
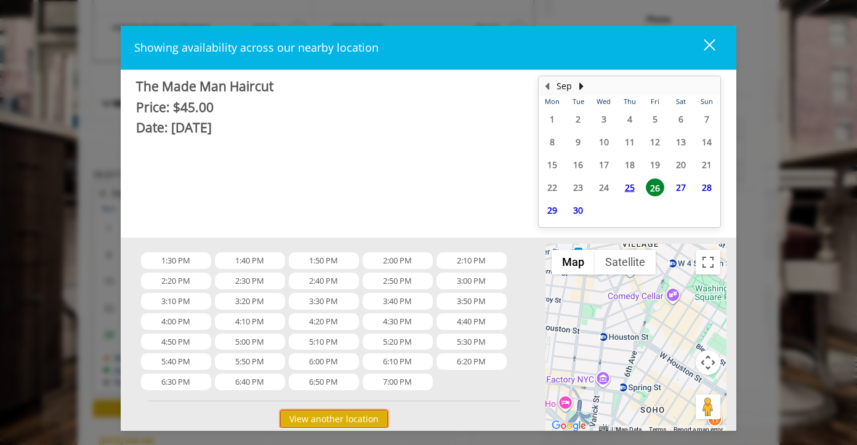
click at [314, 421] on button "View another location" at bounding box center [334, 419] width 108 height 18
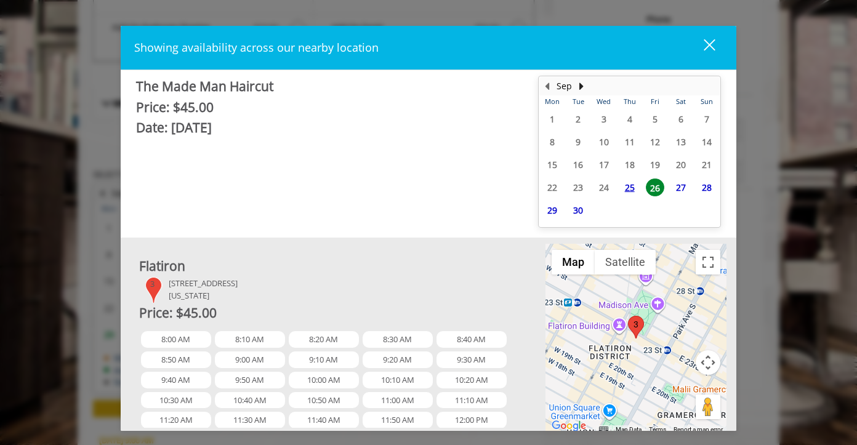
scroll to position [917, 0]
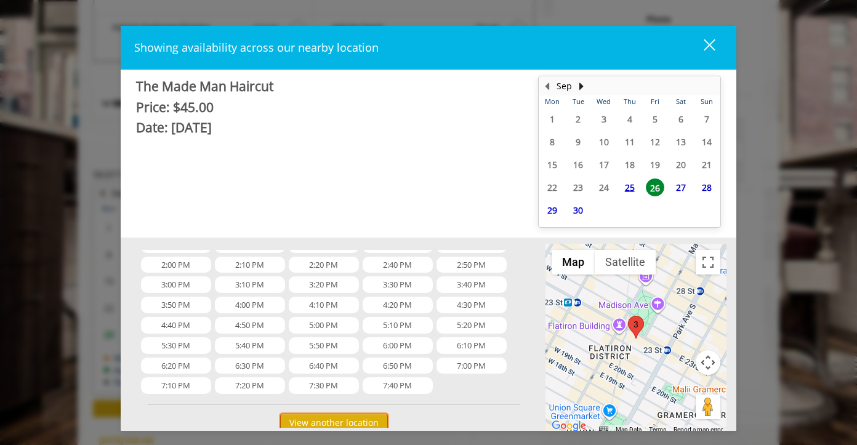
click at [324, 420] on button "View another location" at bounding box center [334, 423] width 108 height 18
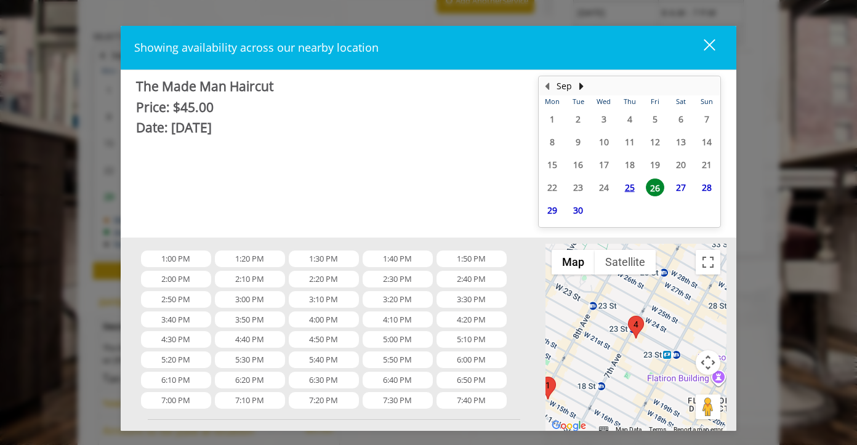
scroll to position [517, 0]
click at [657, 188] on span "26" at bounding box center [655, 188] width 18 height 18
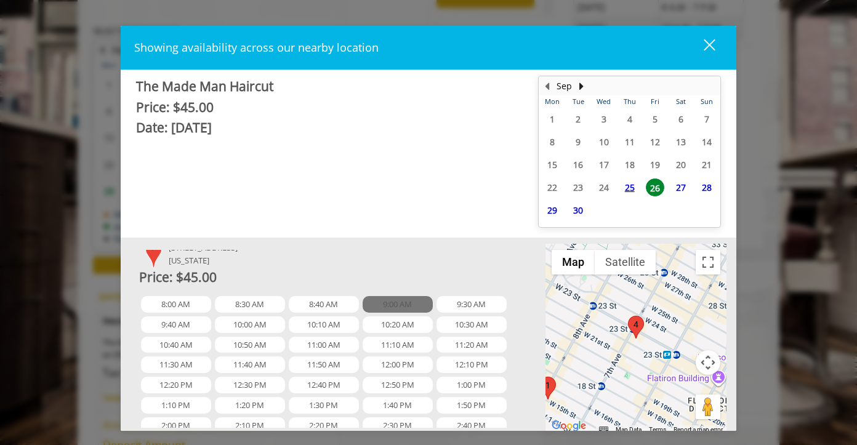
scroll to position [0, 0]
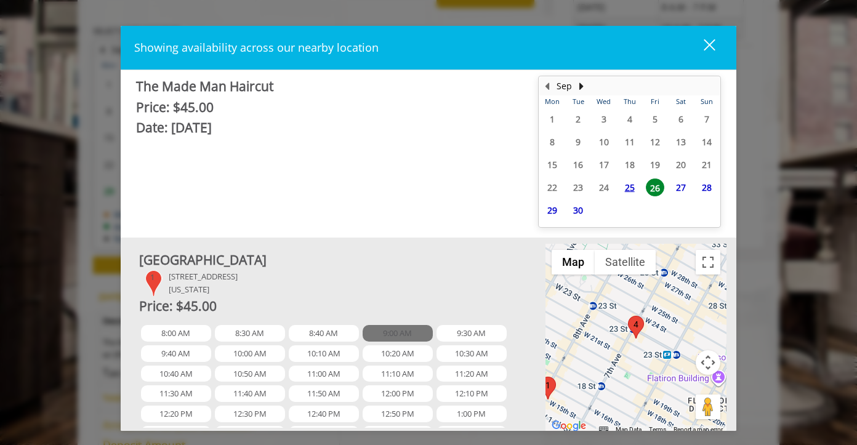
click at [388, 332] on span "9:00 AM" at bounding box center [398, 333] width 70 height 17
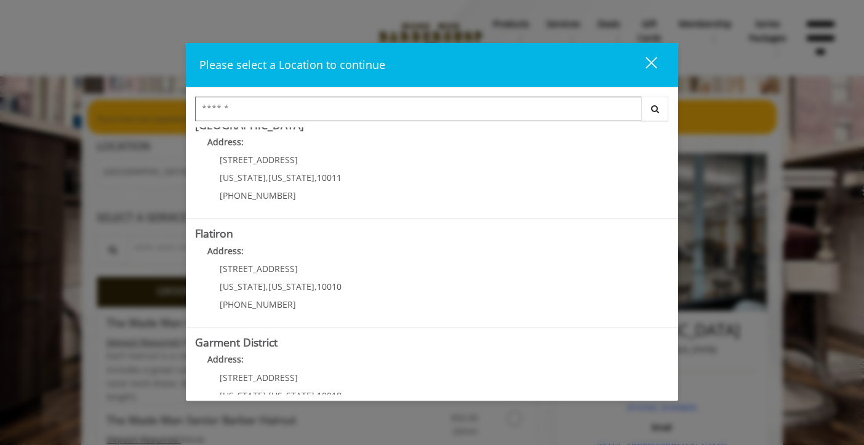
scroll to position [276, 0]
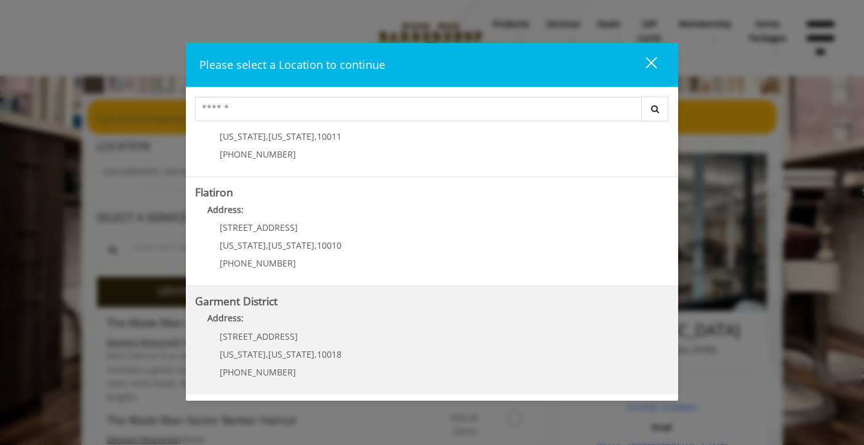
click at [235, 342] on div "1400 Broadway New York , New York , 10018 (212) 997-4247" at bounding box center [271, 359] width 153 height 54
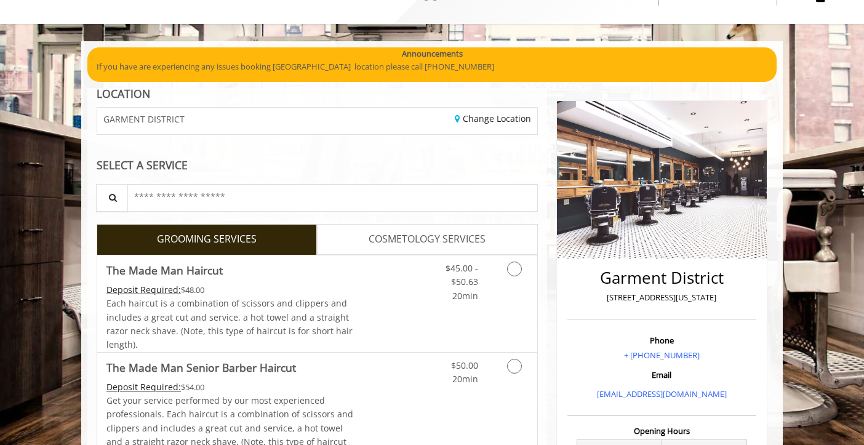
scroll to position [37, 0]
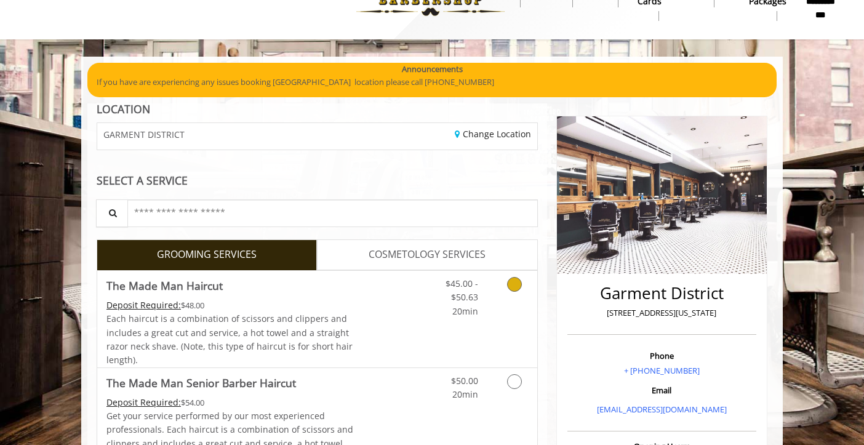
click at [511, 285] on icon "Grooming services" at bounding box center [514, 284] width 15 height 15
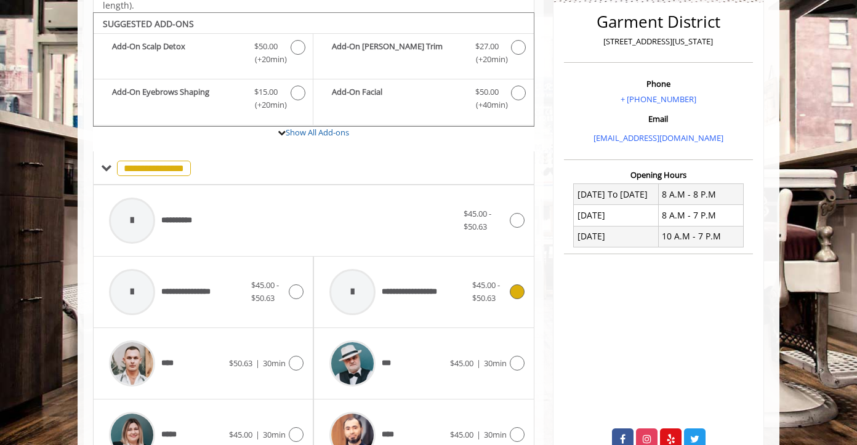
scroll to position [321, 0]
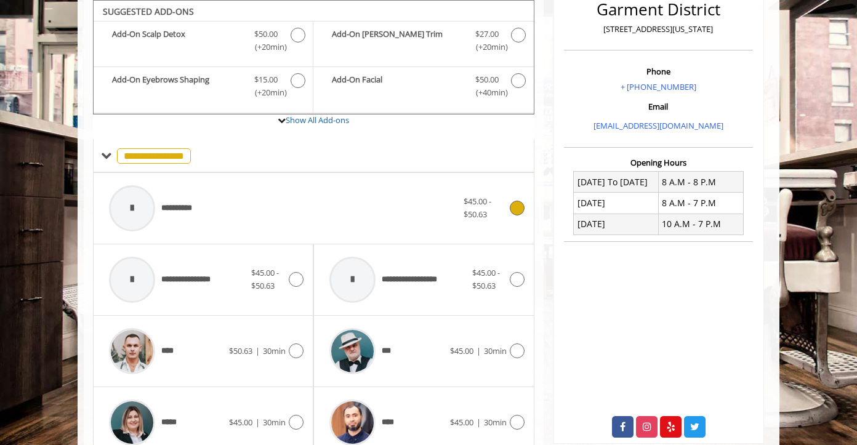
click at [518, 207] on icon at bounding box center [517, 208] width 15 height 15
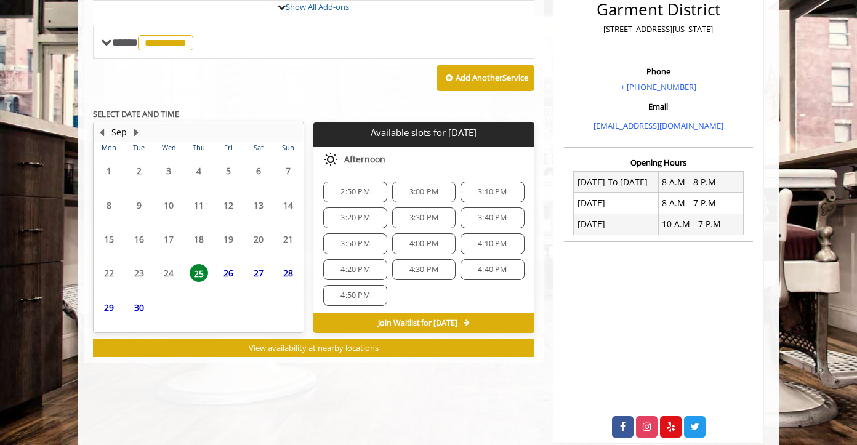
scroll to position [382, 0]
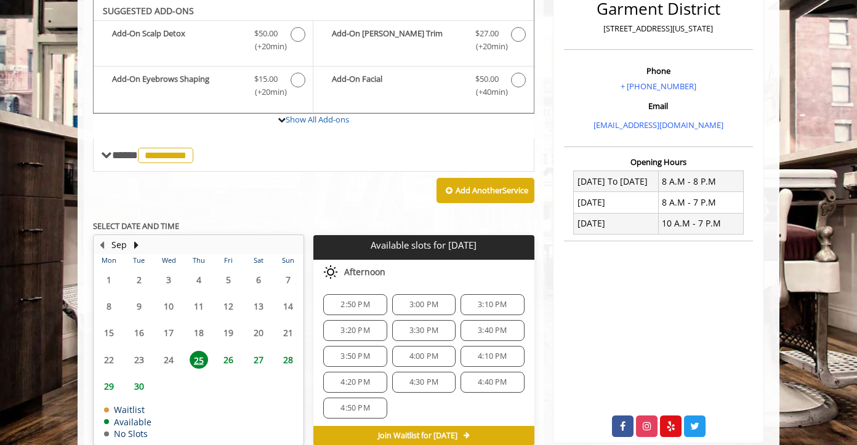
click at [233, 357] on span "26" at bounding box center [228, 360] width 18 height 18
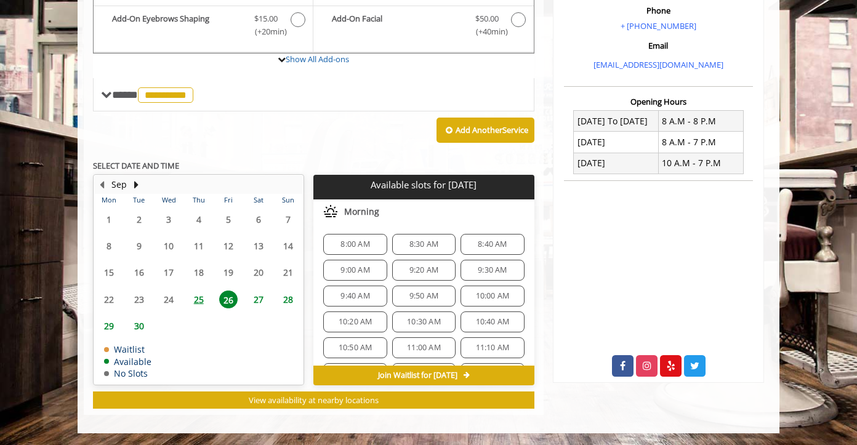
click at [348, 251] on div "8:00 AM" at bounding box center [354, 244] width 63 height 21
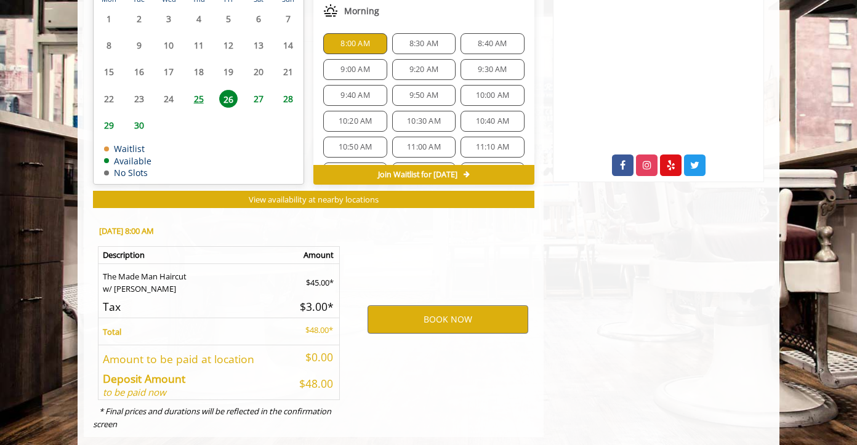
scroll to position [605, 0]
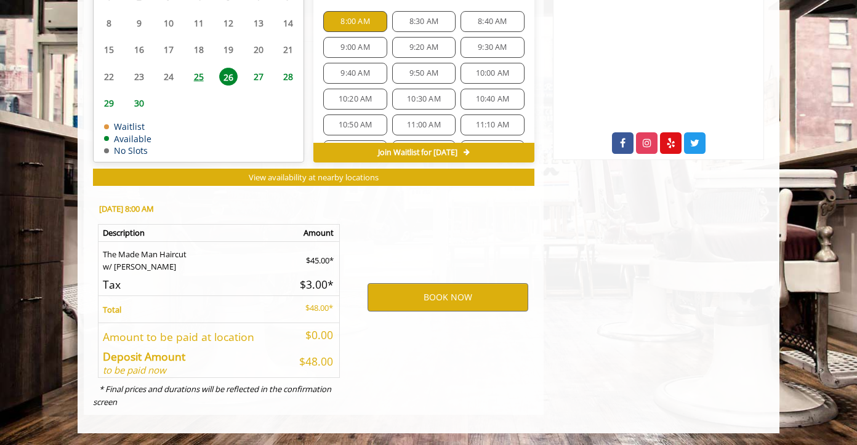
click at [417, 21] on span "8:30 AM" at bounding box center [423, 22] width 29 height 10
click at [481, 20] on span "8:40 AM" at bounding box center [492, 22] width 29 height 10
click at [342, 49] on span "9:00 AM" at bounding box center [354, 47] width 29 height 10
click at [412, 49] on span "9:20 AM" at bounding box center [423, 47] width 29 height 10
click at [489, 49] on span "9:30 AM" at bounding box center [492, 47] width 29 height 10
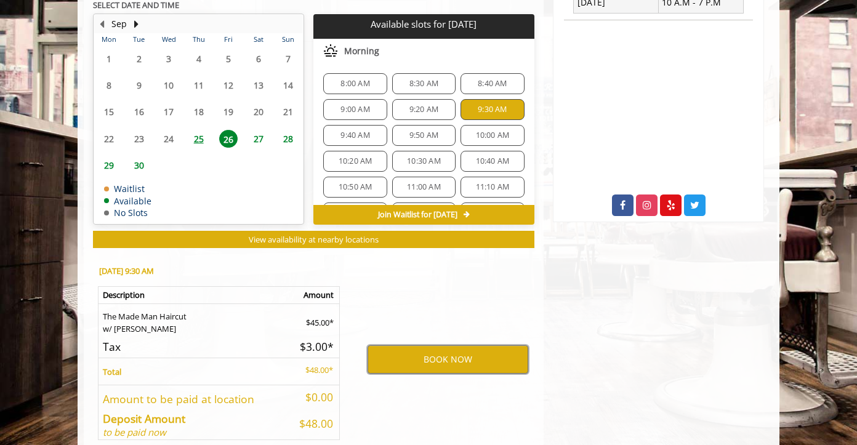
scroll to position [541, 0]
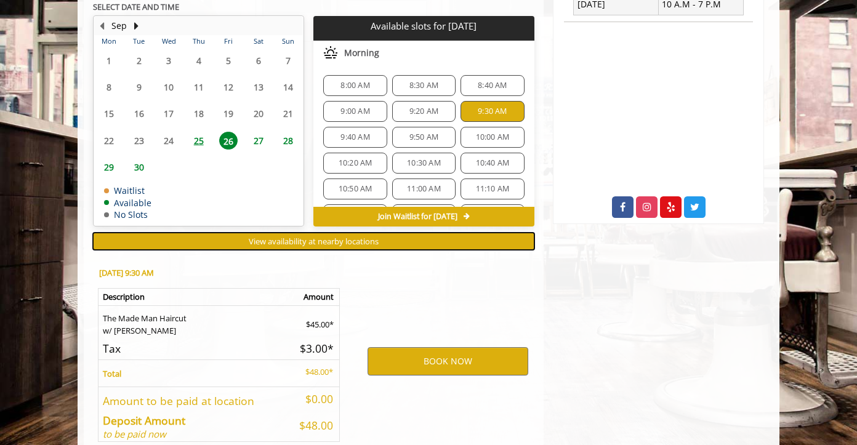
click at [323, 239] on span "View availability at nearby locations" at bounding box center [314, 241] width 130 height 11
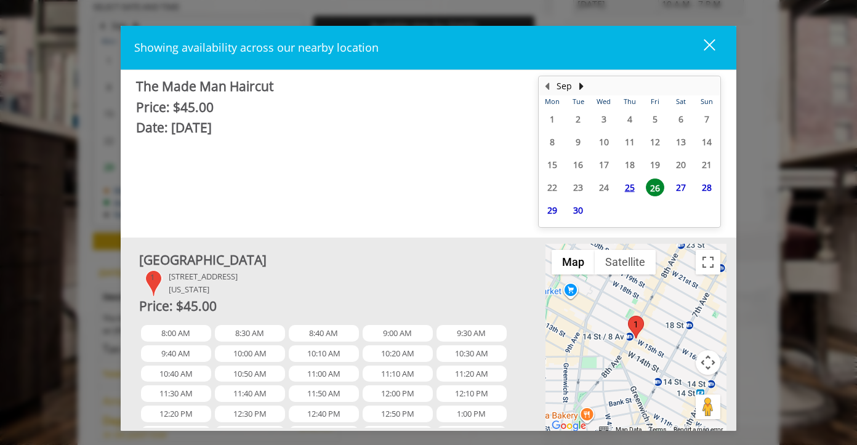
click at [712, 41] on div "close" at bounding box center [702, 47] width 25 height 18
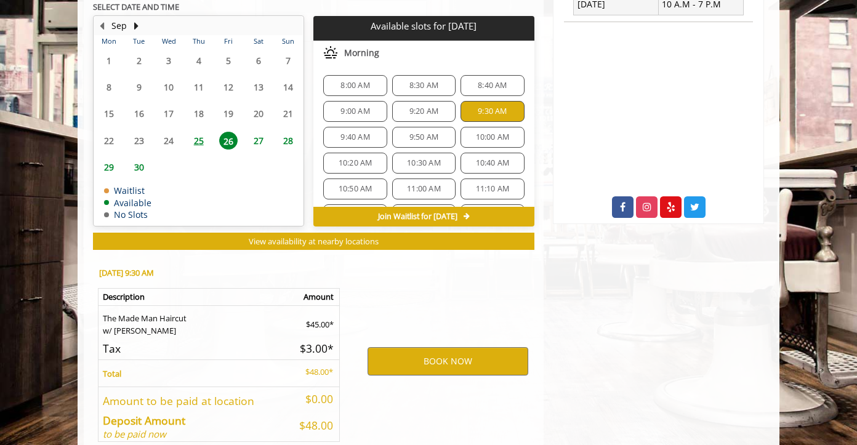
click at [201, 140] on span "25" at bounding box center [199, 141] width 18 height 18
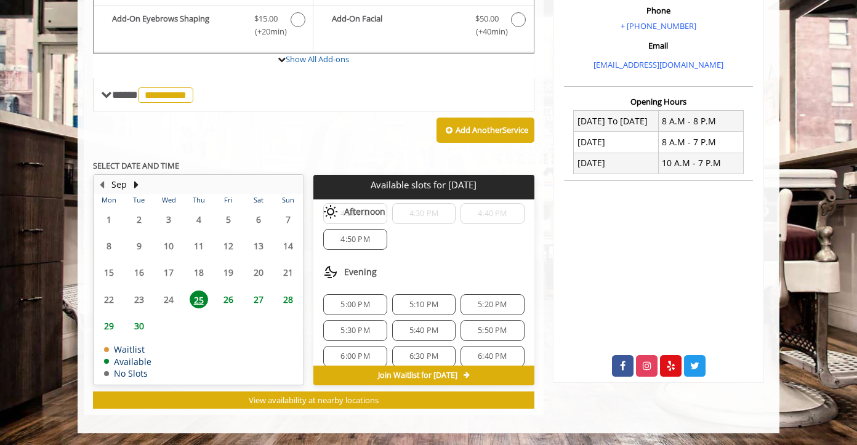
scroll to position [171, 0]
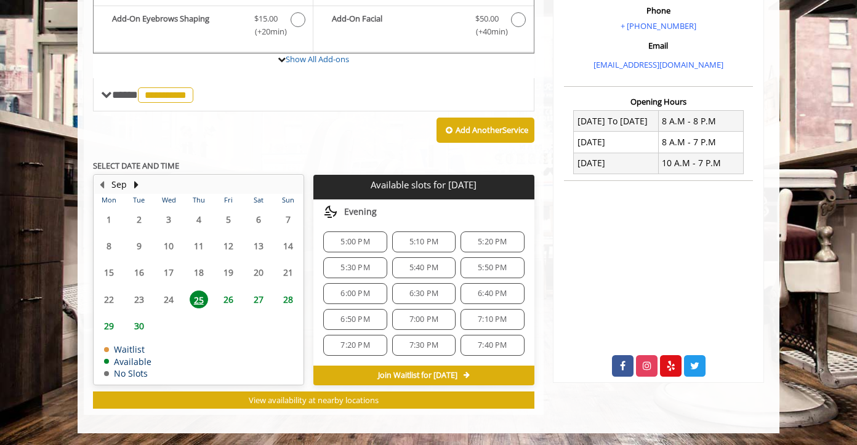
click at [228, 296] on span "26" at bounding box center [228, 300] width 18 height 18
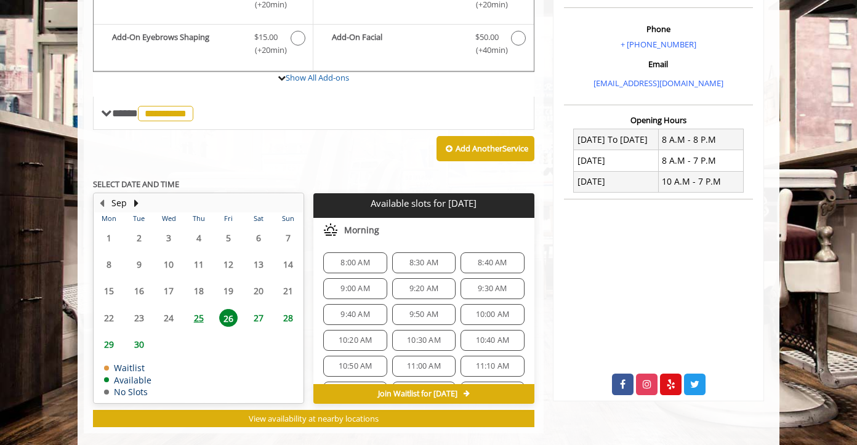
scroll to position [382, 0]
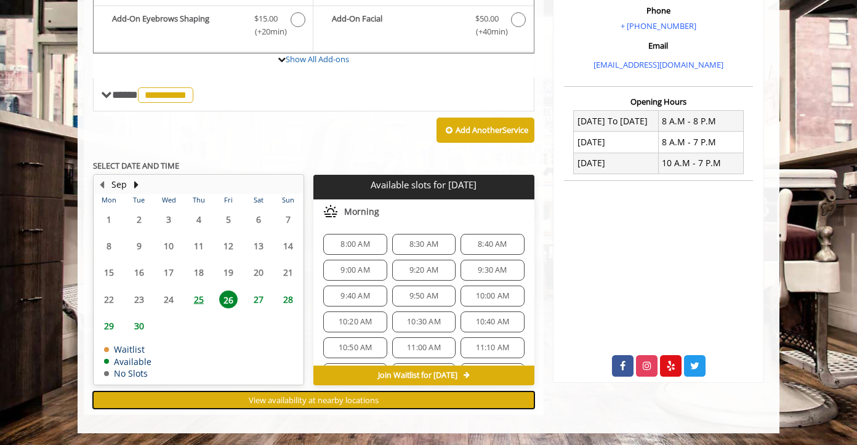
click at [278, 399] on span "View availability at nearby locations" at bounding box center [314, 400] width 130 height 11
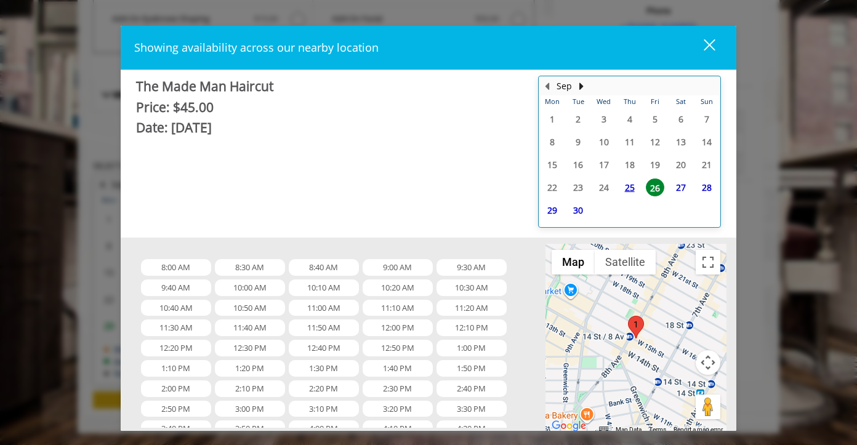
scroll to position [65, 0]
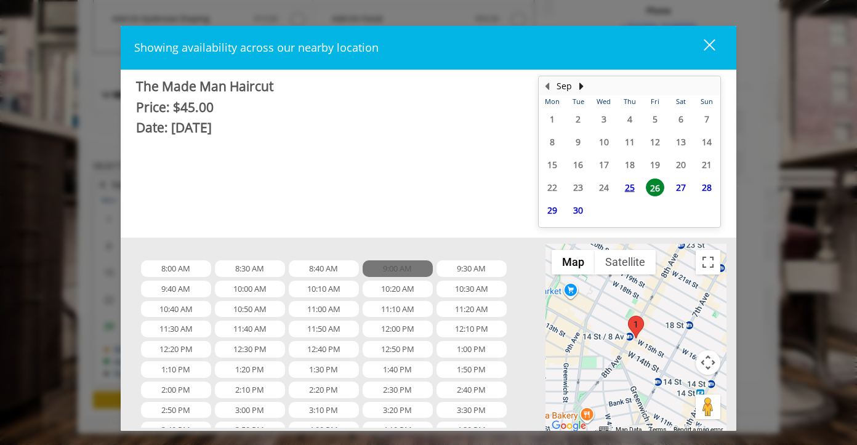
click at [389, 271] on span "9:00 AM" at bounding box center [398, 268] width 70 height 17
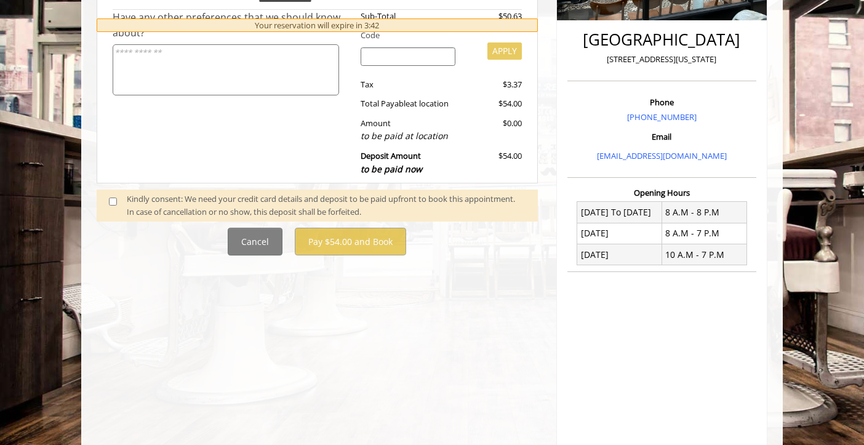
scroll to position [350, 0]
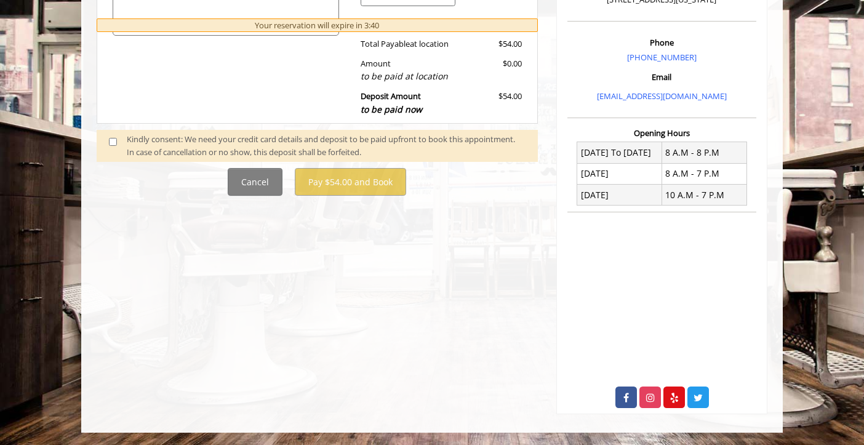
click at [114, 146] on span at bounding box center [118, 146] width 36 height 26
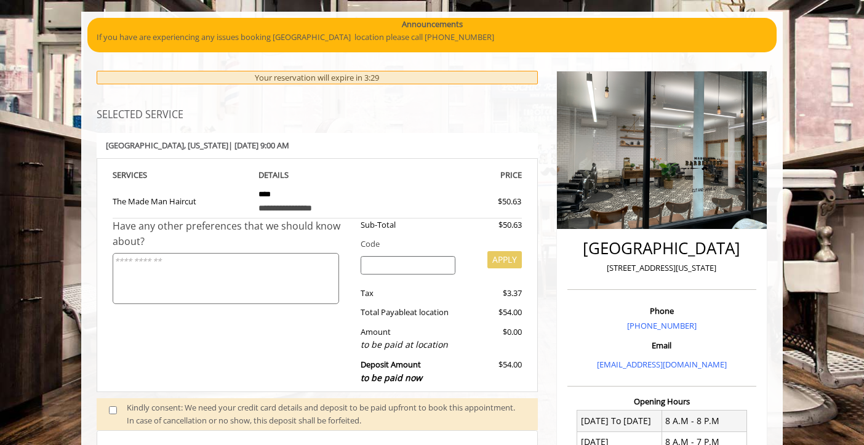
scroll to position [0, 0]
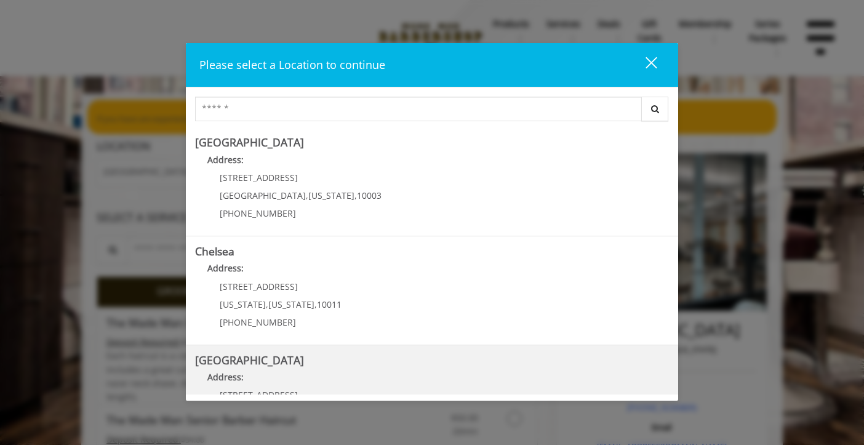
click at [241, 371] on b "Address:" at bounding box center [225, 377] width 36 height 12
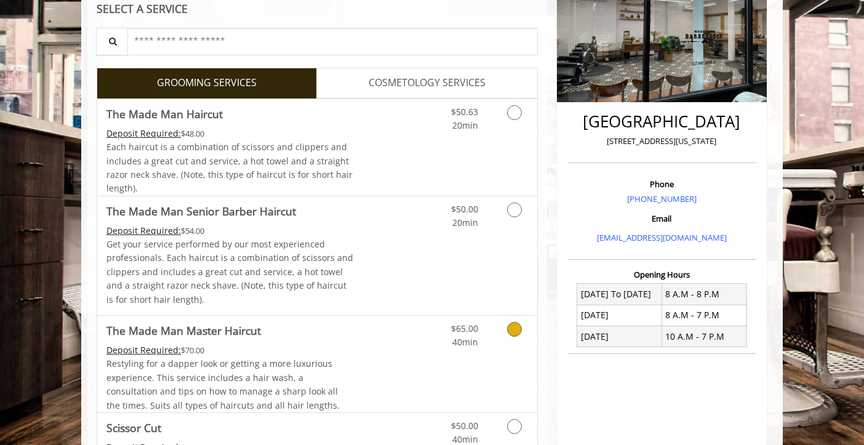
scroll to position [163, 0]
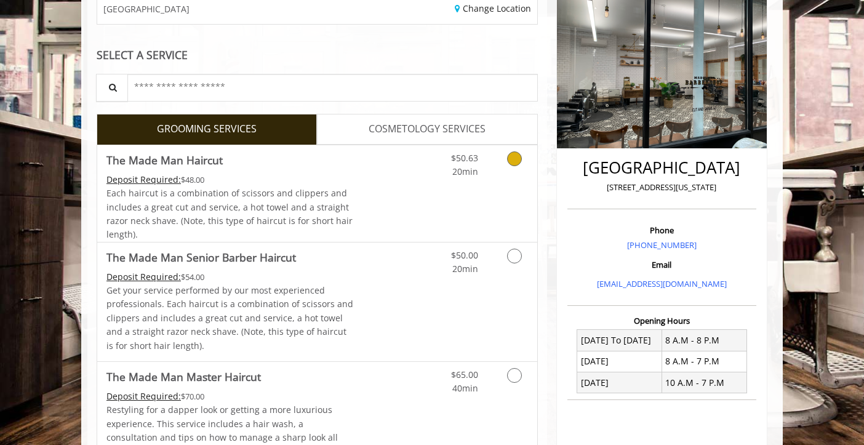
click at [513, 158] on icon "Grooming services" at bounding box center [514, 158] width 15 height 15
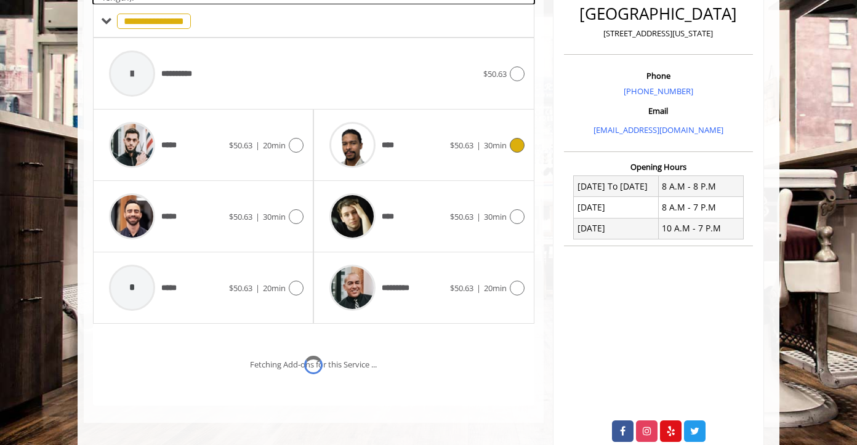
scroll to position [321, 0]
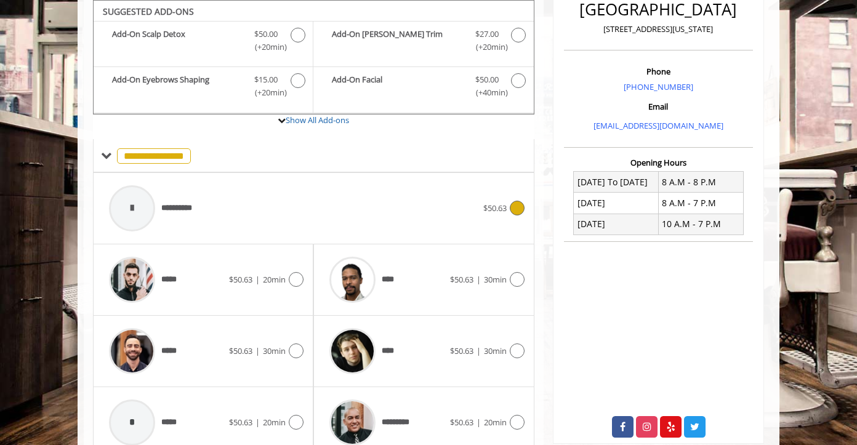
click at [514, 209] on icon at bounding box center [517, 208] width 15 height 15
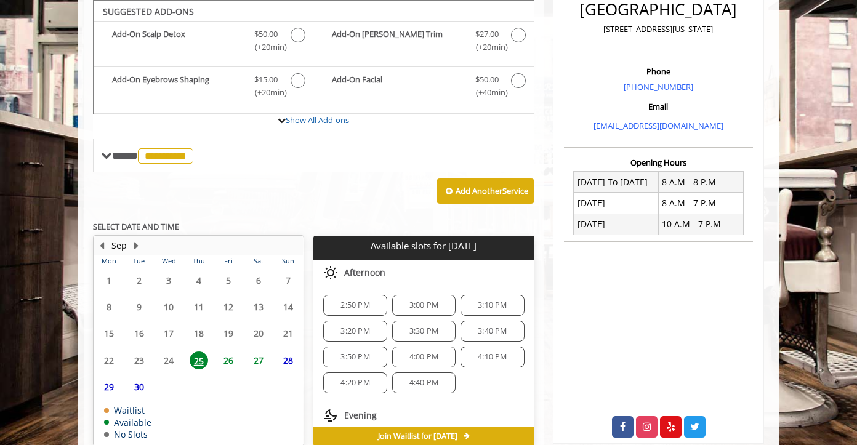
scroll to position [382, 0]
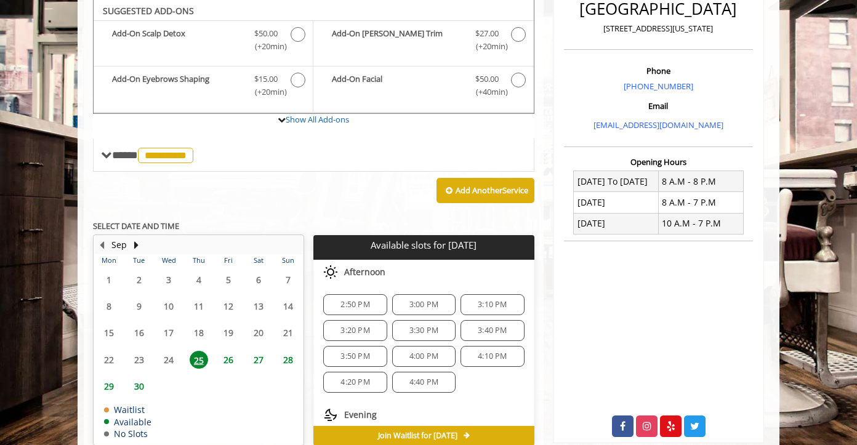
click at [230, 358] on span "26" at bounding box center [228, 360] width 18 height 18
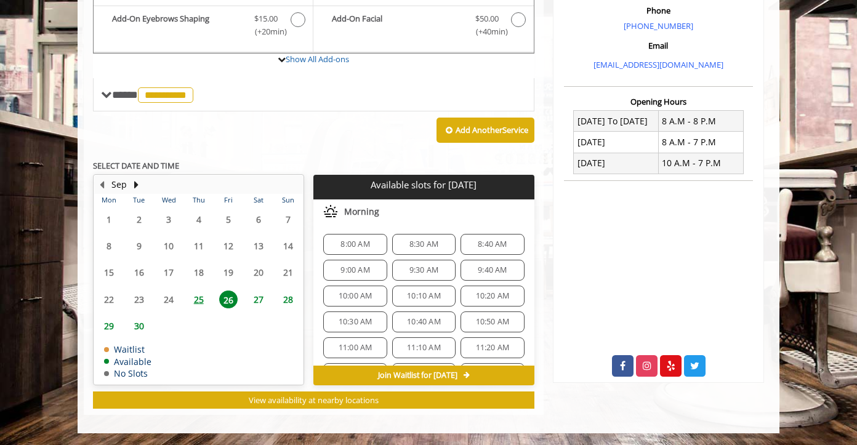
click at [358, 270] on span "9:00 AM" at bounding box center [354, 270] width 29 height 10
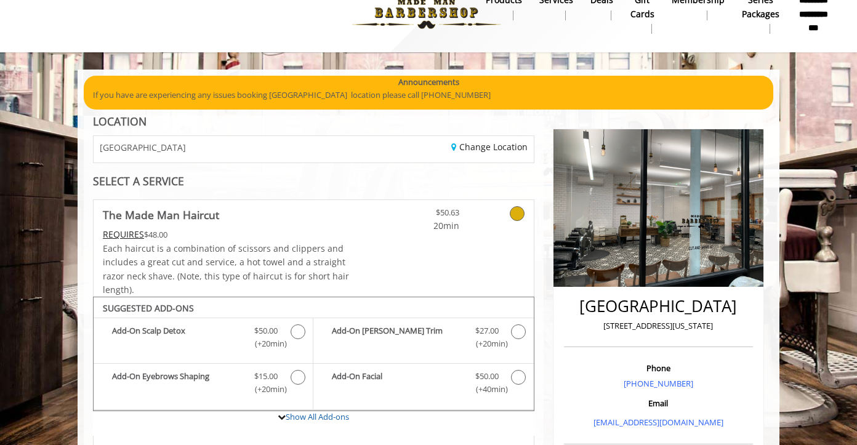
scroll to position [0, 0]
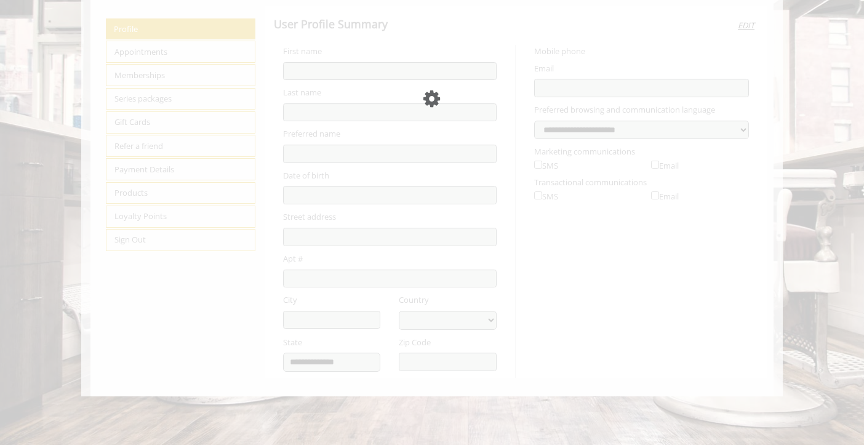
type input "******"
type input "**********"
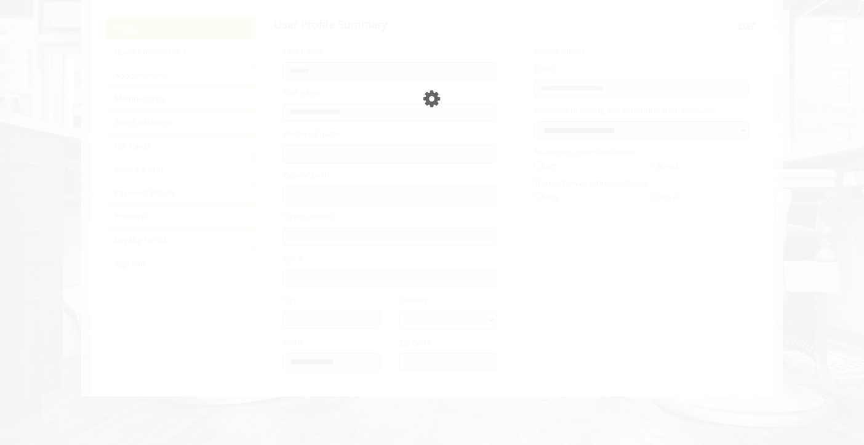
select select "***"
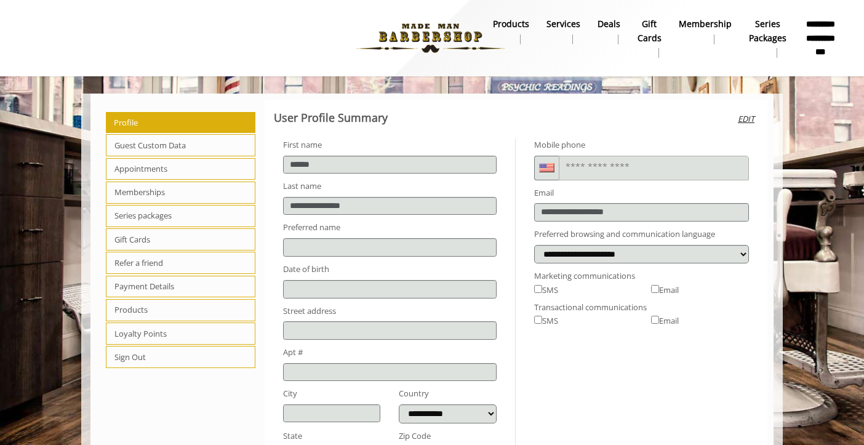
click at [577, 21] on b "Services" at bounding box center [564, 24] width 34 height 14
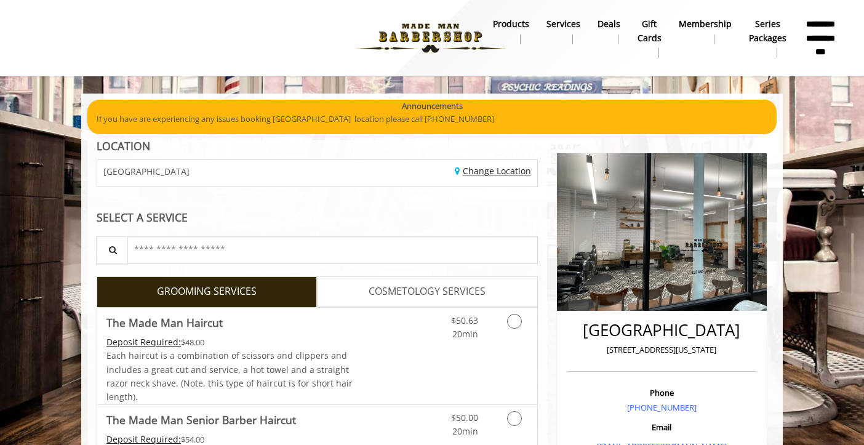
click at [479, 172] on link "Change Location" at bounding box center [493, 171] width 76 height 12
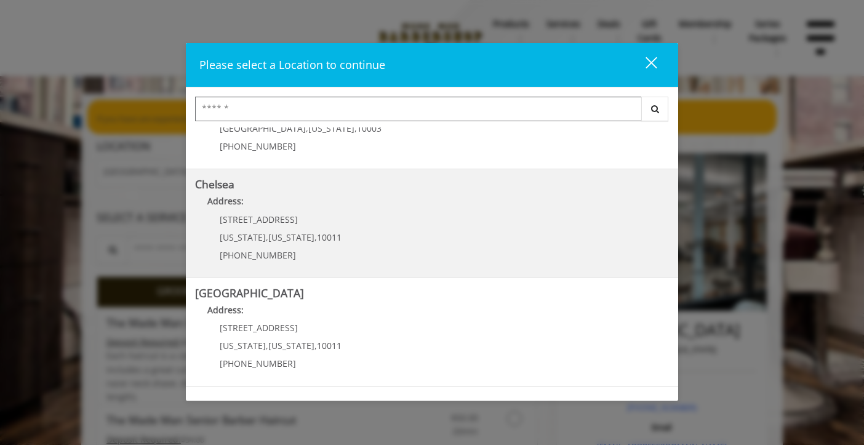
scroll to position [65, 0]
click at [279, 225] on span "169/170 W 23rd St" at bounding box center [259, 222] width 78 height 12
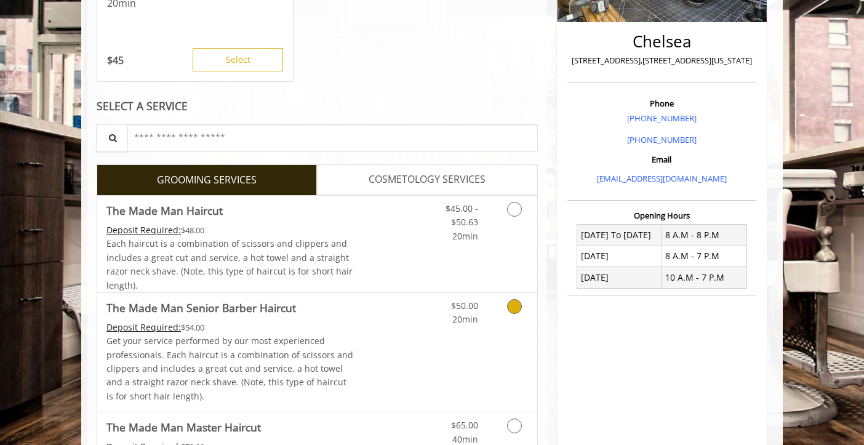
scroll to position [276, 0]
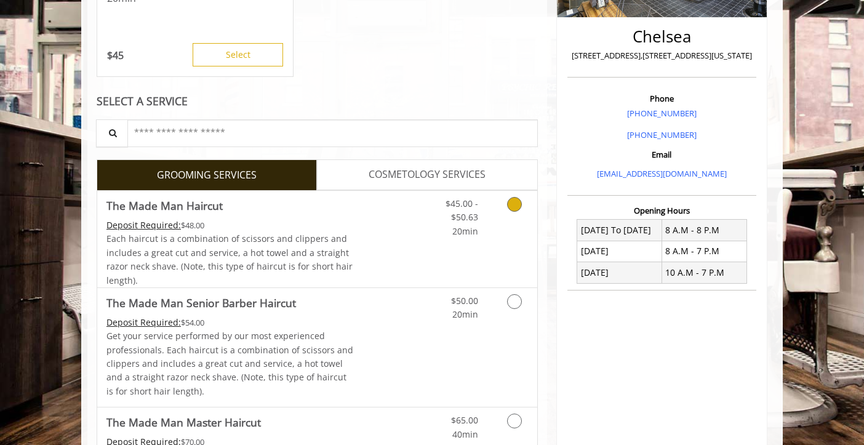
click at [515, 203] on icon "Grooming services" at bounding box center [514, 204] width 15 height 15
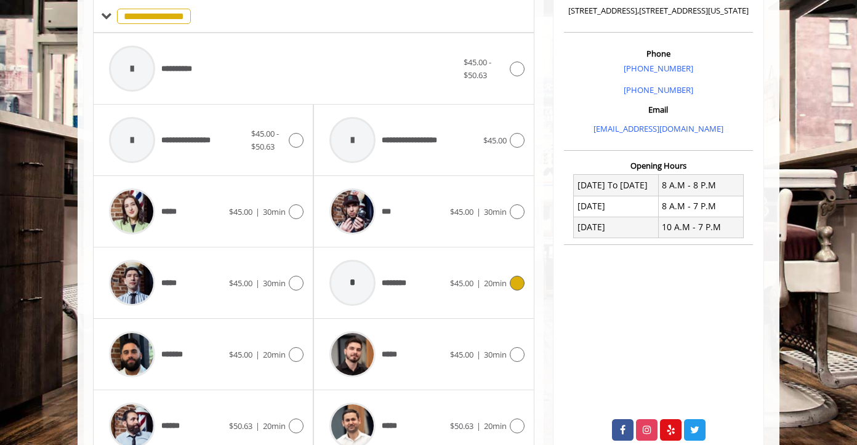
scroll to position [321, 0]
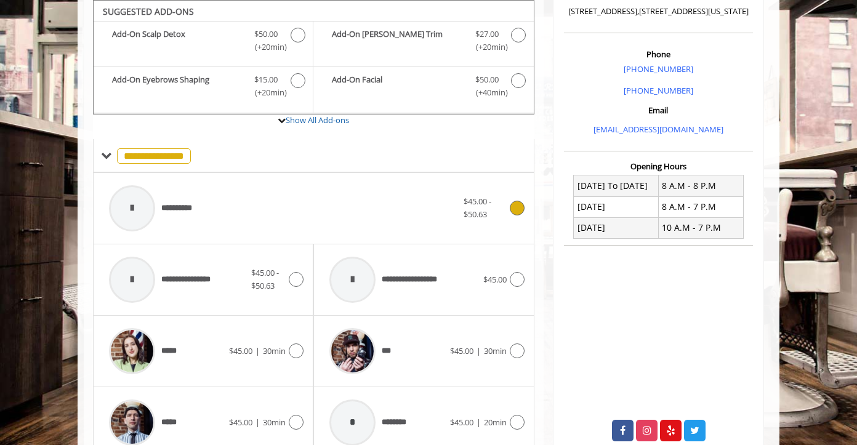
click at [517, 211] on icon at bounding box center [517, 208] width 15 height 15
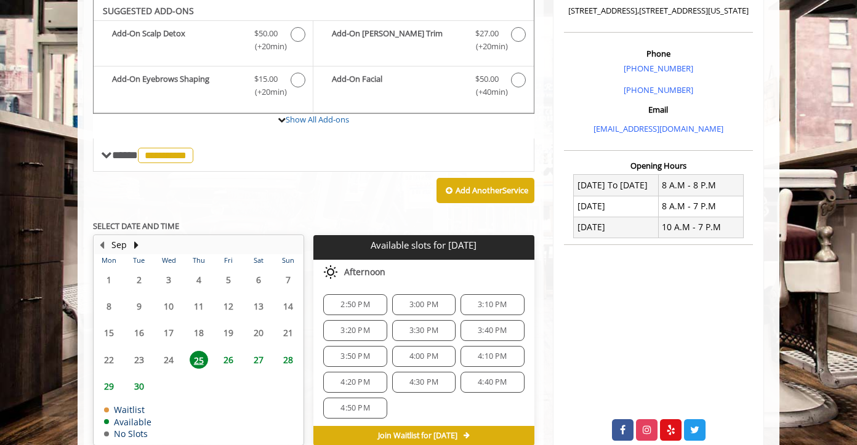
click at [227, 353] on span "26" at bounding box center [228, 360] width 18 height 18
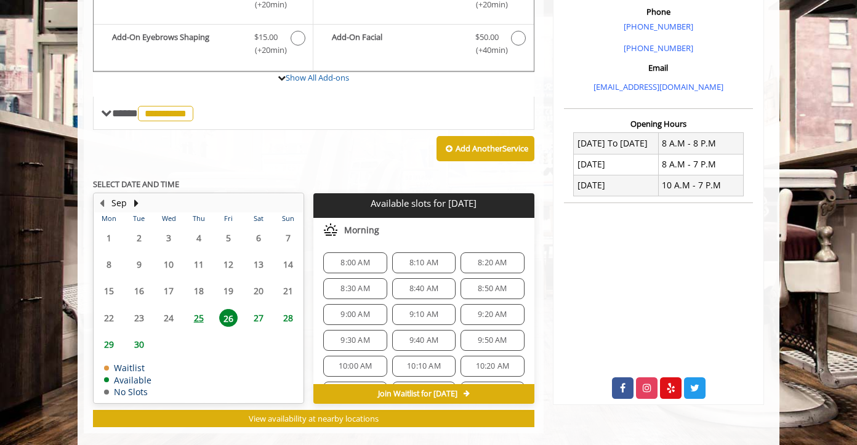
scroll to position [382, 0]
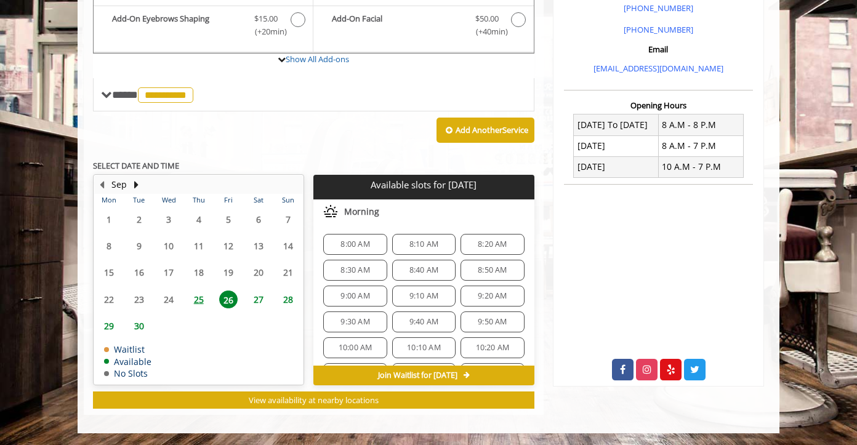
click at [425, 271] on span "8:40 AM" at bounding box center [423, 270] width 29 height 10
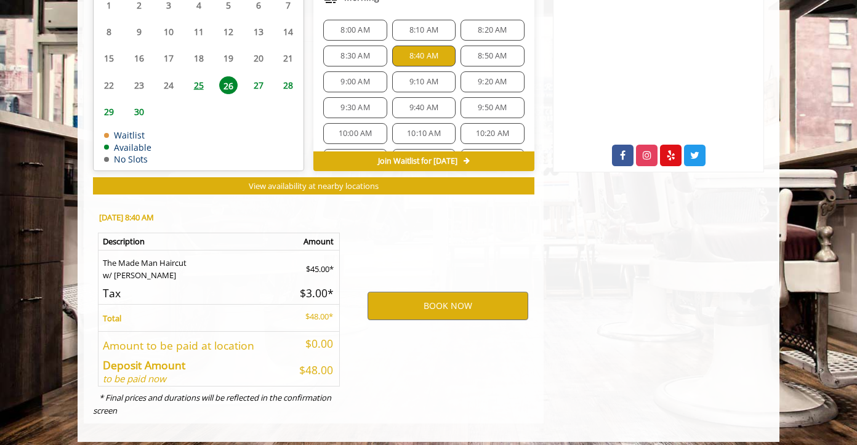
scroll to position [605, 0]
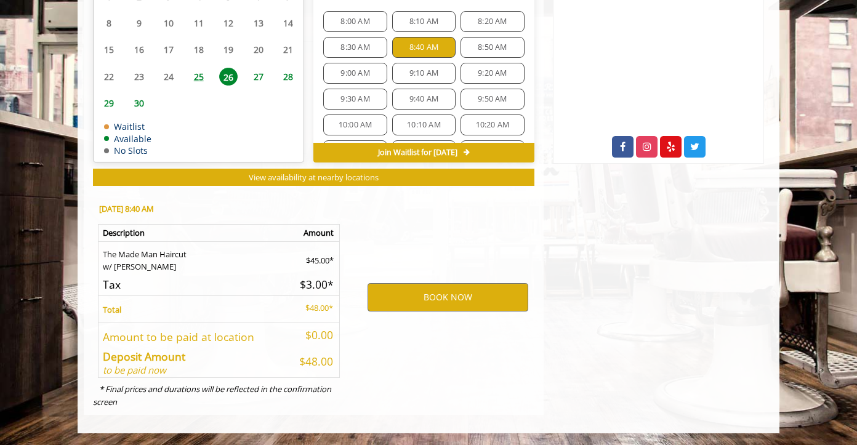
click at [359, 46] on span "8:30 AM" at bounding box center [354, 47] width 29 height 10
click at [486, 54] on div "8:50 AM" at bounding box center [491, 47] width 63 height 21
click at [356, 68] on span "9:00 AM" at bounding box center [354, 73] width 29 height 10
